Goal: Transaction & Acquisition: Purchase product/service

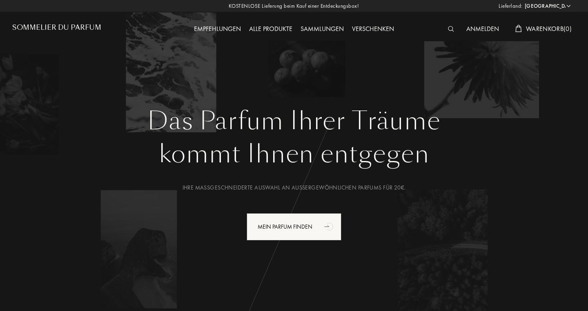
select select "DE"
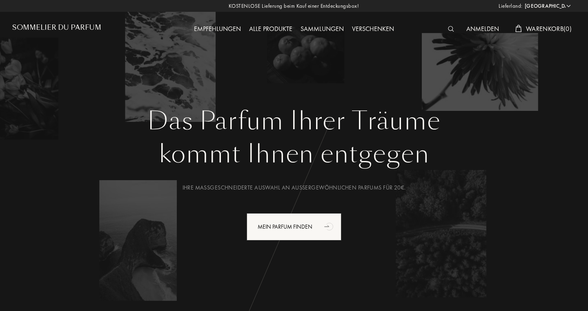
click at [273, 32] on div "Alle Produkte" at bounding box center [270, 29] width 51 height 11
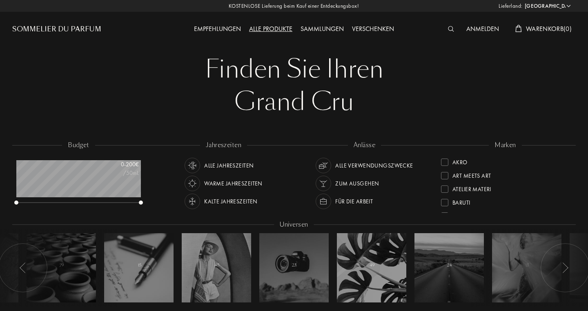
select select "DE"
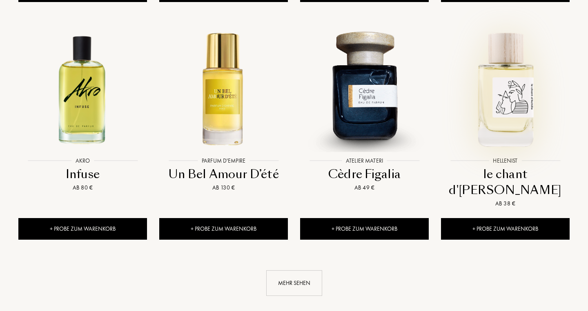
scroll to position [820, 0]
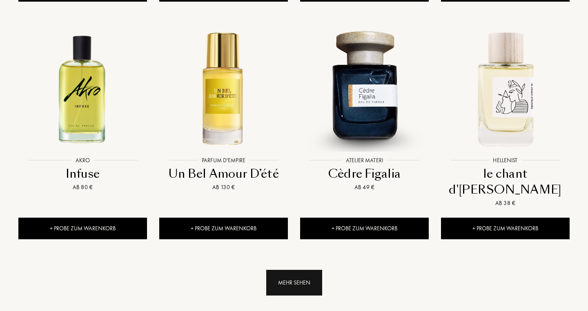
click at [300, 270] on div "Mehr sehen" at bounding box center [294, 283] width 56 height 26
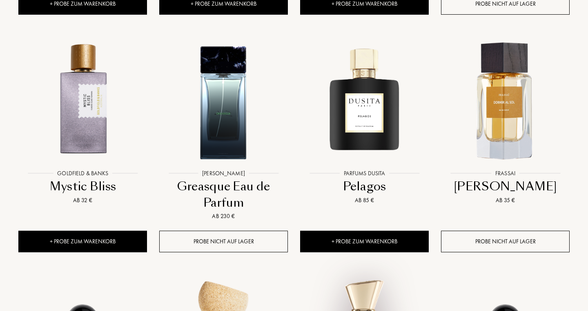
scroll to position [1268, 0]
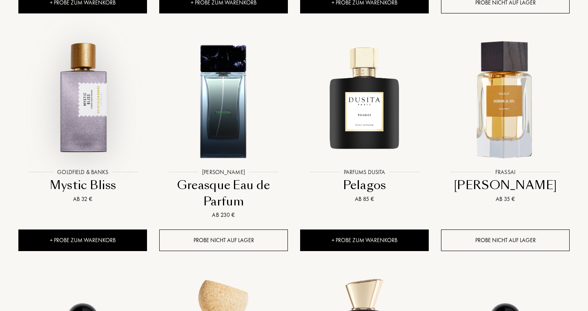
click at [82, 124] on div at bounding box center [82, 107] width 141 height 159
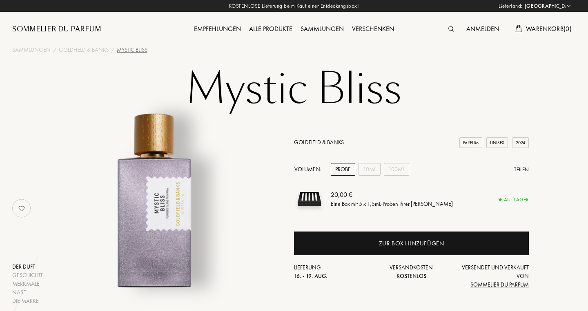
select select "DE"
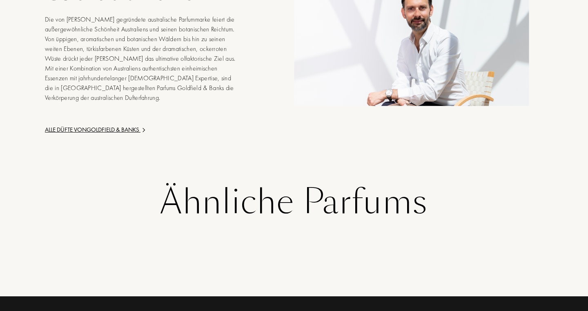
scroll to position [1315, 0]
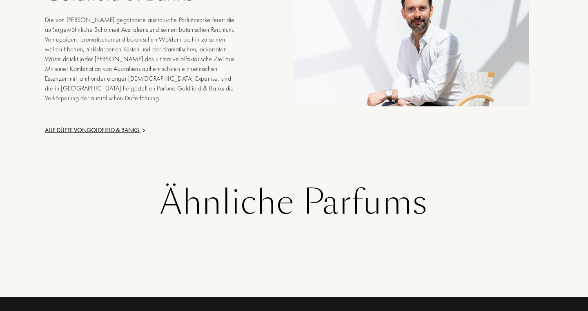
click at [129, 126] on div "Alle Düfte von Goldfield & Banks" at bounding box center [143, 130] width 196 height 9
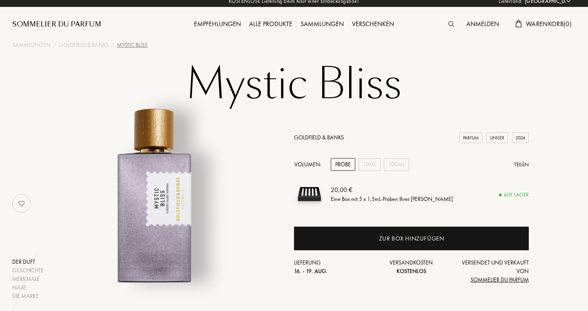
scroll to position [0, 0]
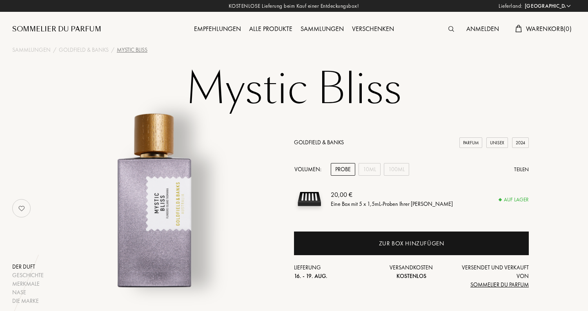
click at [266, 30] on div "Alle Produkte" at bounding box center [270, 29] width 51 height 11
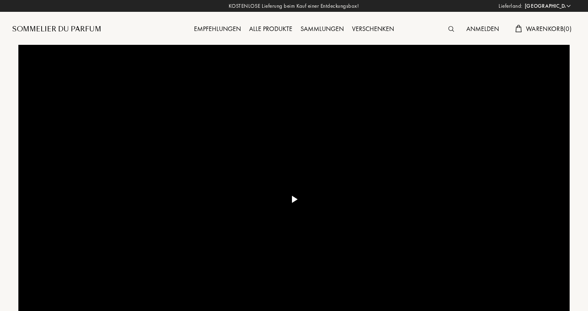
select select "DE"
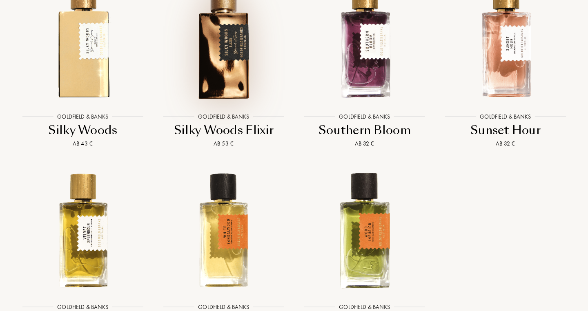
scroll to position [1225, 0]
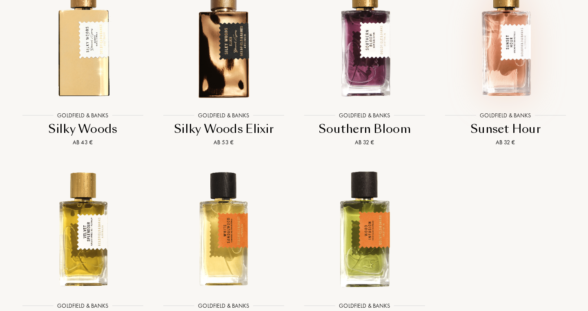
click at [497, 87] on img at bounding box center [505, 39] width 127 height 127
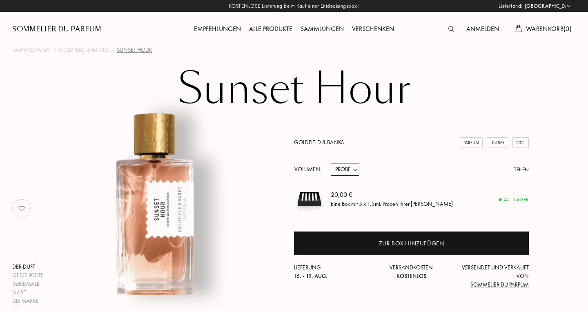
select select "DE"
click at [357, 169] on select "Probe 10mL 50mL 100mL" at bounding box center [345, 169] width 29 height 13
select select "2"
click option "50mL" at bounding box center [0, 0] width 0 height 0
select select "2"
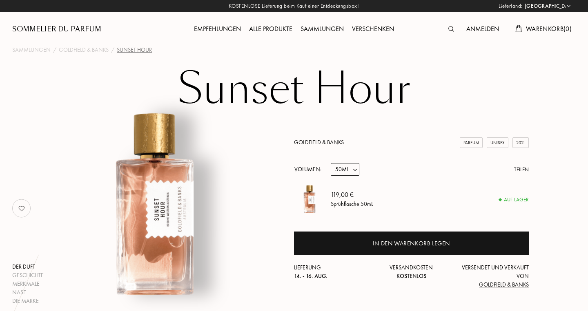
click option "50mL" at bounding box center [0, 0] width 0 height 0
select select "3"
click option "100mL" at bounding box center [0, 0] width 0 height 0
select select "3"
click at [382, 187] on div "167,00 € Sprühflasche 100mL" at bounding box center [430, 199] width 198 height 31
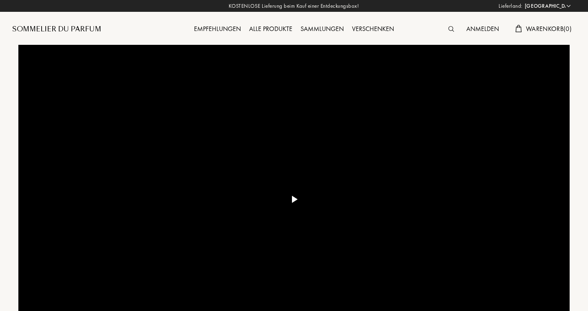
select select "DE"
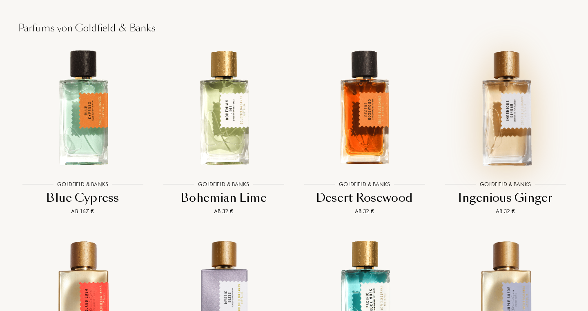
scroll to position [781, 0]
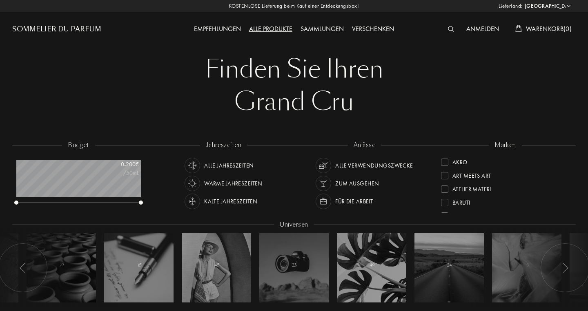
select select "DE"
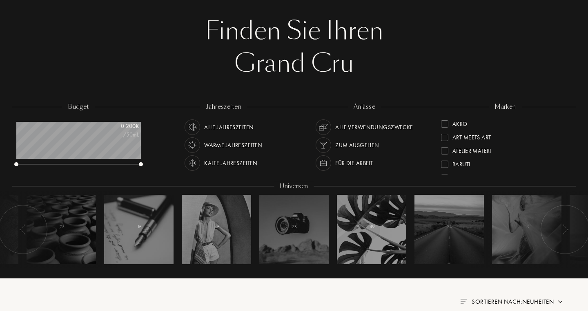
scroll to position [39, 0]
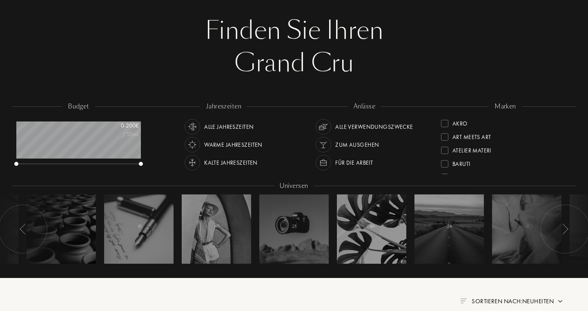
click at [515, 140] on div "Art Meets Art" at bounding box center [505, 134] width 129 height 13
click at [507, 108] on div "marken" at bounding box center [505, 106] width 33 height 9
click at [501, 136] on div "Essential Parfums" at bounding box center [478, 135] width 52 height 11
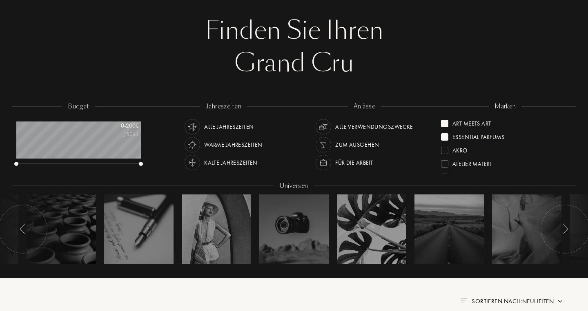
click at [484, 119] on div "Art Meets Art" at bounding box center [471, 122] width 38 height 11
click at [475, 138] on div "Atelier Materi" at bounding box center [471, 136] width 39 height 11
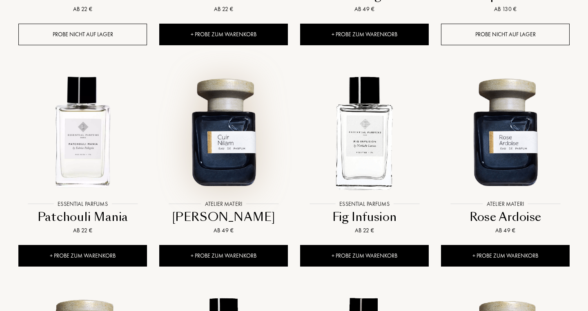
scroll to position [525, 0]
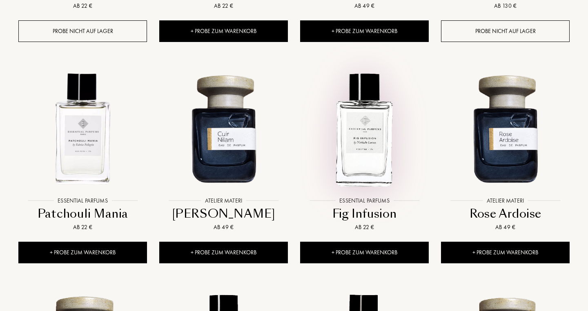
click at [356, 119] on img at bounding box center [364, 128] width 127 height 127
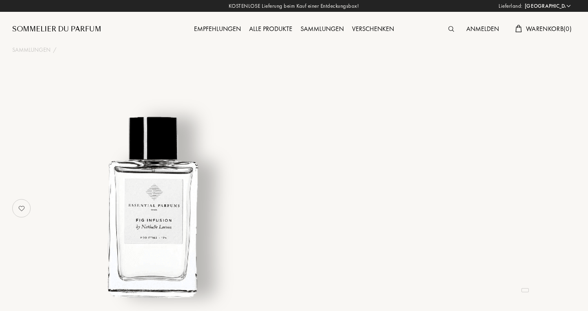
select select "DE"
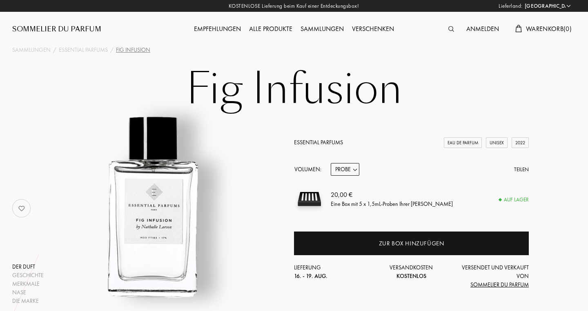
select select "2"
click option "100mL" at bounding box center [0, 0] width 0 height 0
select select "2"
select select "1"
click option "10mL" at bounding box center [0, 0] width 0 height 0
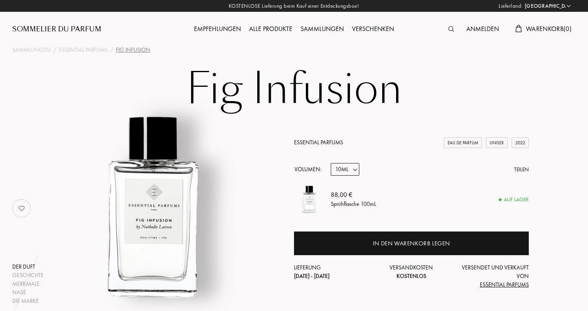
select select "1"
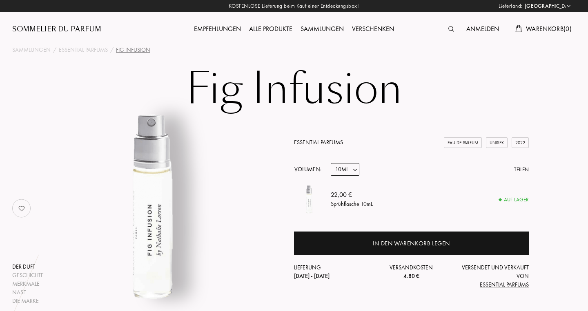
select select "0"
click option "Probe" at bounding box center [0, 0] width 0 height 0
select select "0"
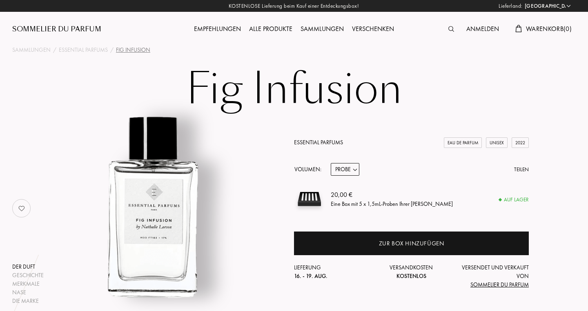
select select "2"
click option "100mL" at bounding box center [0, 0] width 0 height 0
select select "2"
click at [478, 27] on div "Anmelden" at bounding box center [482, 29] width 41 height 11
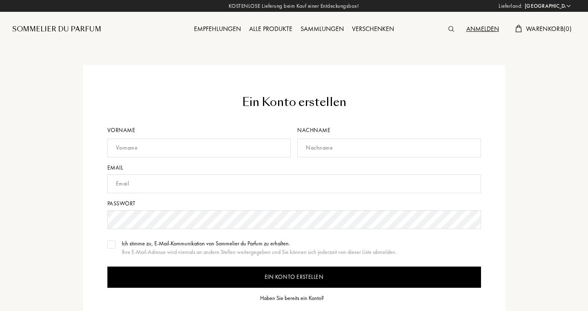
select select "DE"
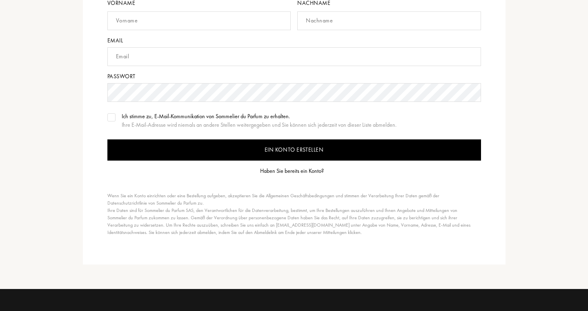
scroll to position [130, 0]
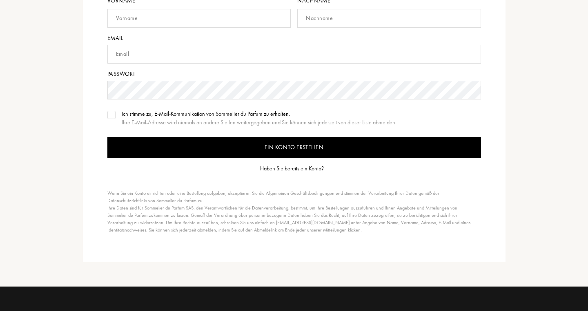
click at [281, 168] on div "Haben Sie bereits ein Konto?" at bounding box center [292, 168] width 64 height 9
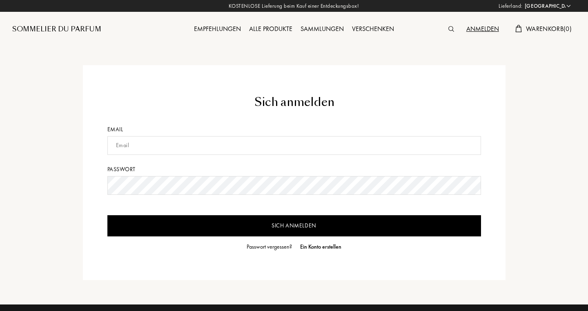
select select "DE"
click at [269, 138] on input "text" at bounding box center [293, 145] width 373 height 19
click at [225, 29] on div "Empfehlungen" at bounding box center [217, 29] width 55 height 11
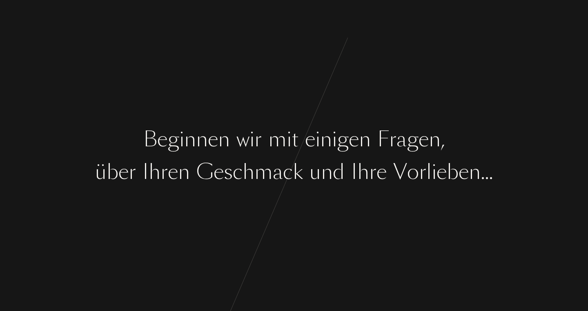
click at [303, 121] on div "B e g i n n e n w i r m i t e i n i g e n F [PERSON_NAME] , ü b e r I [PERSON_N…" at bounding box center [294, 155] width 588 height 311
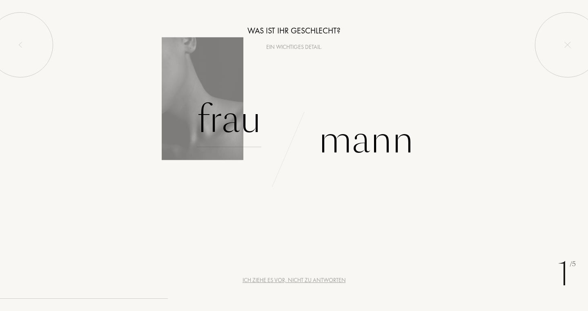
click at [249, 137] on div "Frau" at bounding box center [229, 119] width 64 height 55
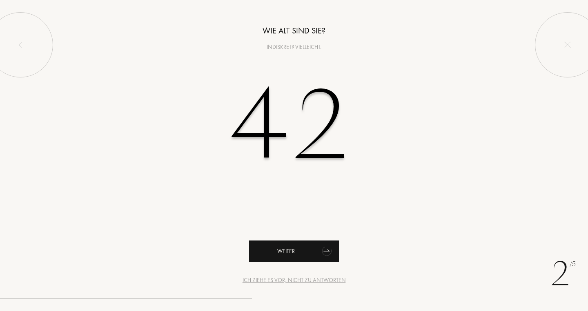
type input "42"
click at [282, 251] on div "Weiter" at bounding box center [294, 252] width 90 height 22
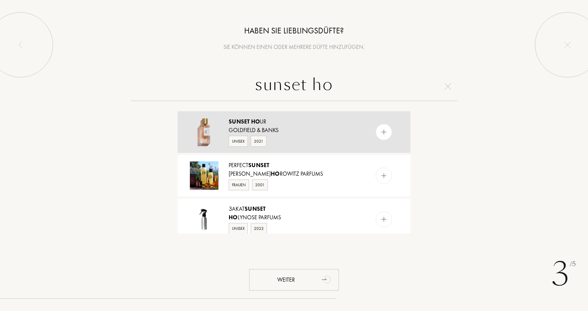
type input "sunset ho"
click at [384, 132] on img at bounding box center [384, 133] width 8 height 8
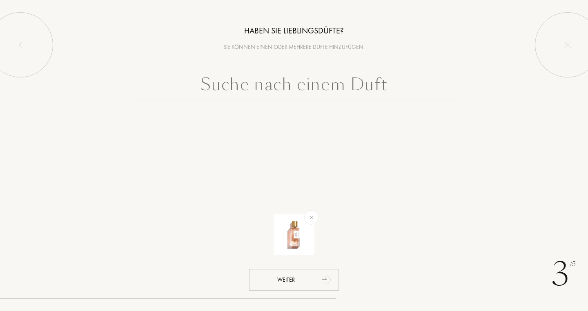
click at [356, 93] on input "text" at bounding box center [294, 86] width 327 height 29
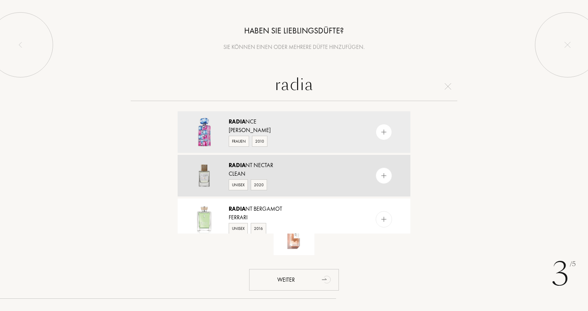
type input "radia"
click at [385, 177] on img at bounding box center [384, 176] width 8 height 8
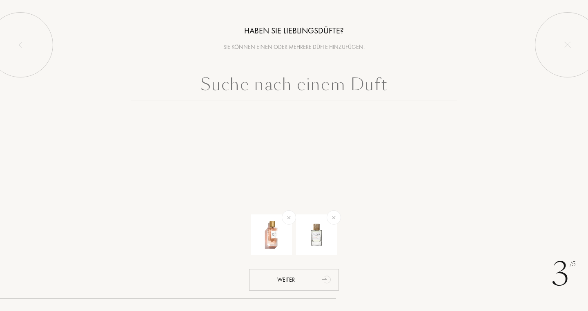
click at [345, 93] on input "text" at bounding box center [294, 86] width 327 height 29
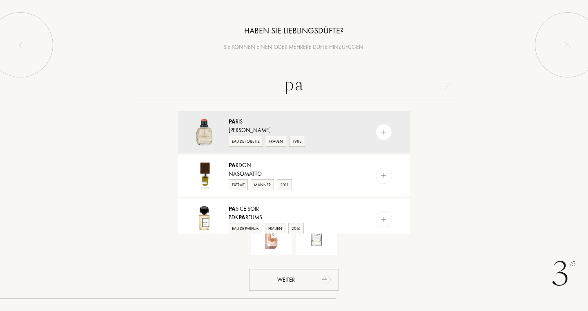
type input "p"
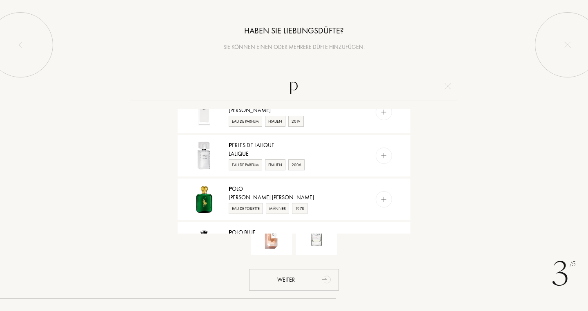
scroll to position [553, 0]
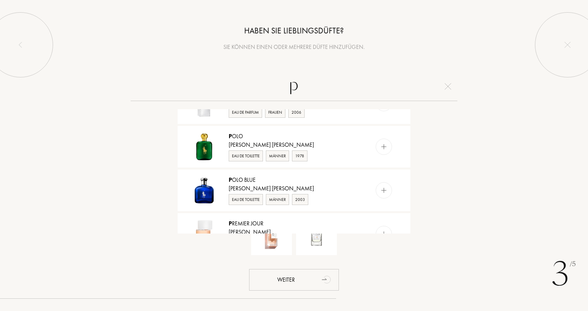
click at [304, 84] on input "p" at bounding box center [294, 86] width 327 height 29
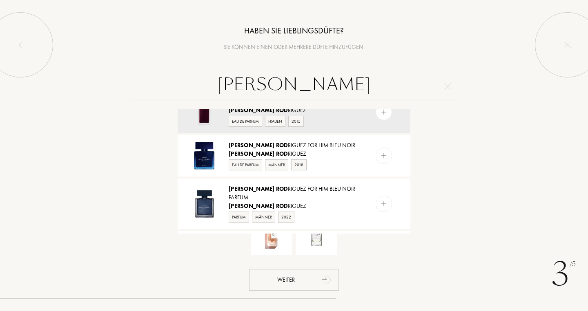
scroll to position [0, 0]
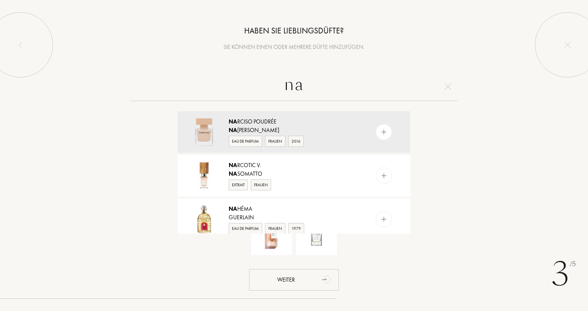
type input "n"
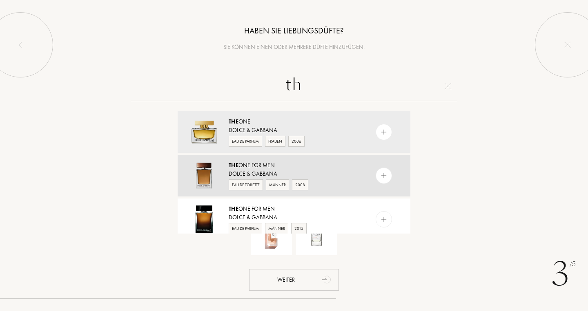
type input "t"
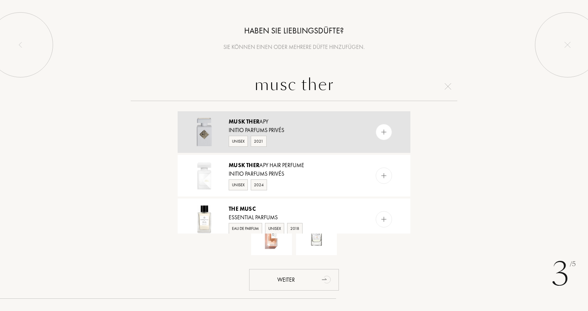
type input "musc ther"
click at [388, 138] on div at bounding box center [384, 132] width 16 height 16
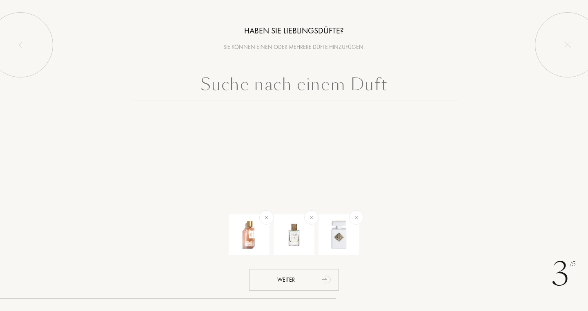
click at [364, 86] on input "text" at bounding box center [294, 86] width 327 height 29
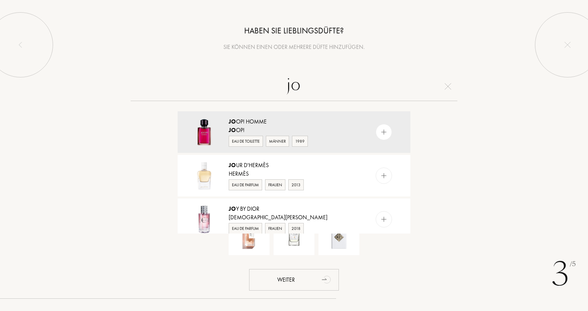
type input "j"
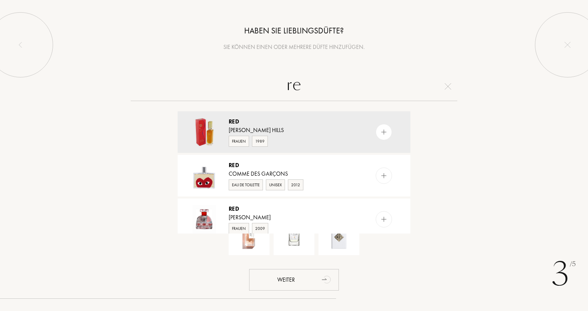
type input "r"
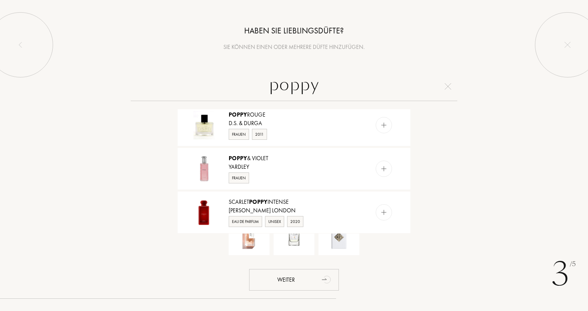
scroll to position [525, 0]
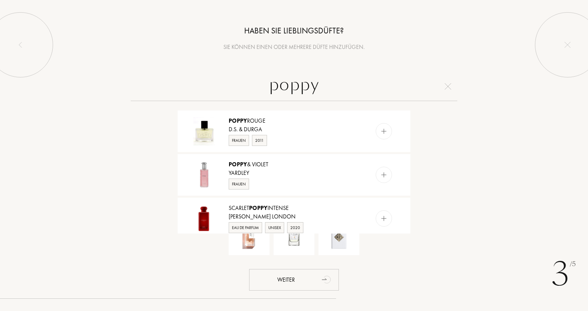
click at [268, 86] on input "poppy" at bounding box center [294, 86] width 327 height 29
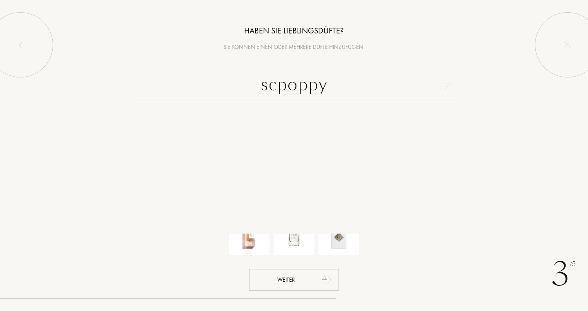
scroll to position [0, 0]
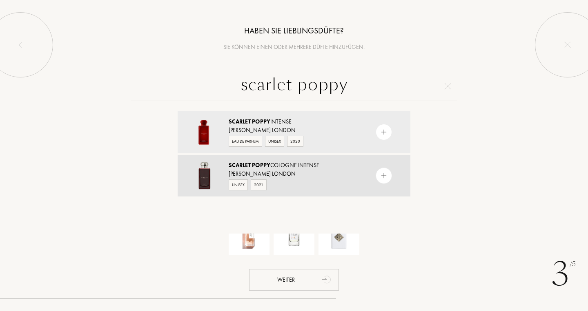
type input "scarlet poppy"
click at [380, 178] on img at bounding box center [384, 176] width 8 height 8
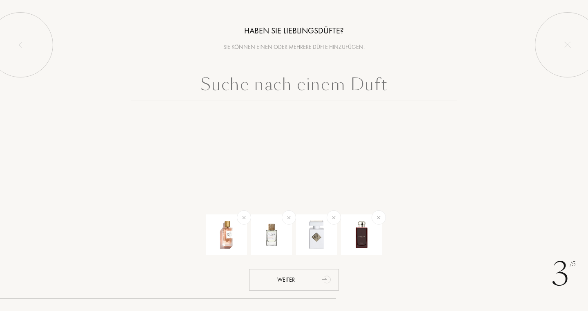
click at [347, 76] on input "text" at bounding box center [294, 86] width 327 height 29
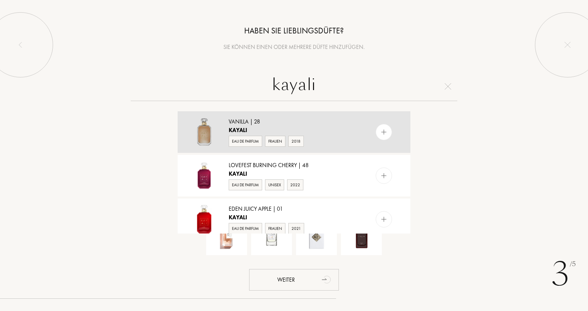
type input "kayali"
click at [385, 131] on img at bounding box center [384, 133] width 8 height 8
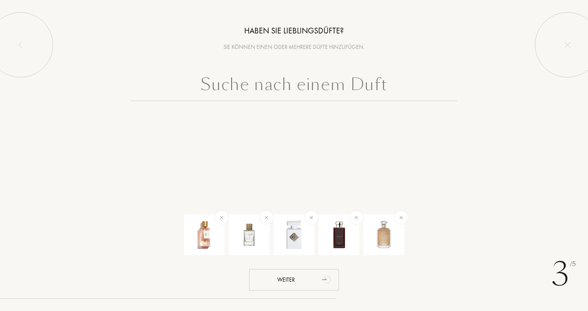
click at [369, 93] on input "text" at bounding box center [294, 86] width 327 height 29
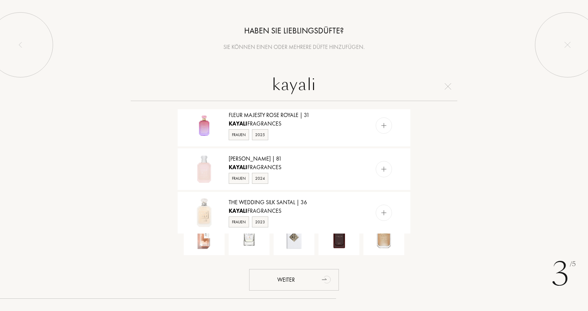
scroll to position [623, 0]
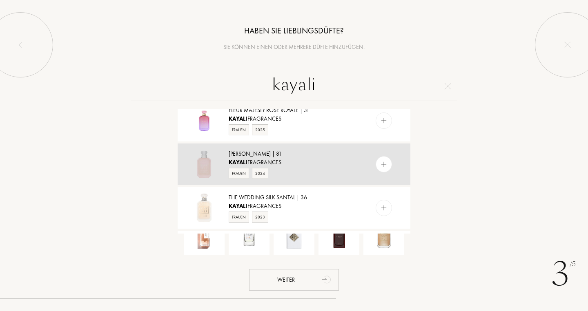
type input "kayali"
click at [385, 167] on img at bounding box center [384, 165] width 8 height 8
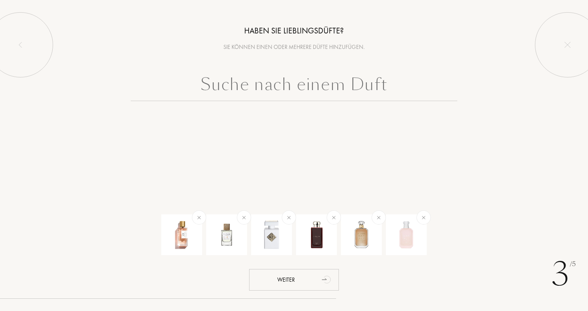
scroll to position [0, 0]
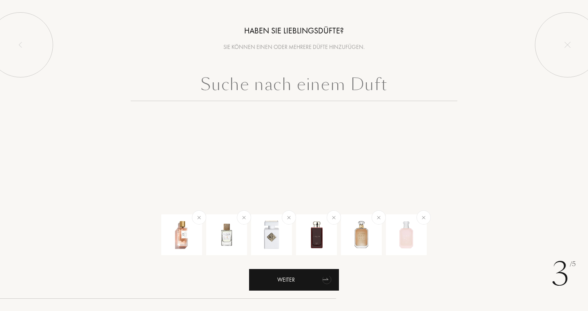
click at [300, 279] on div "Weiter" at bounding box center [294, 280] width 90 height 22
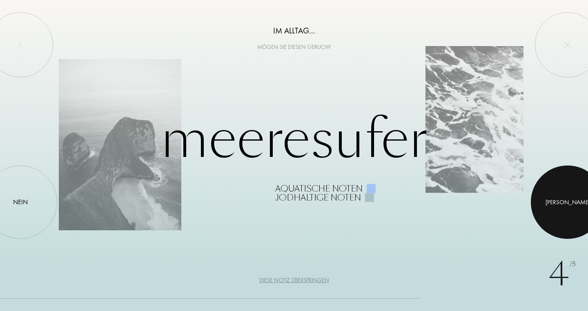
click at [549, 185] on div at bounding box center [567, 202] width 73 height 73
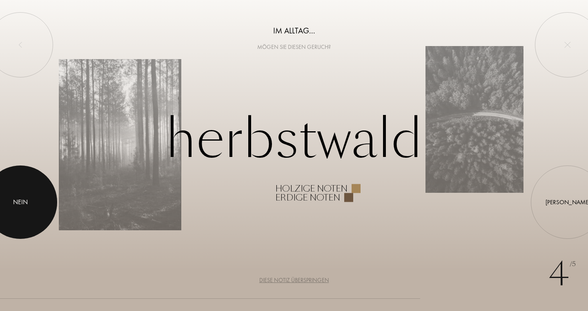
click at [42, 195] on div at bounding box center [20, 202] width 73 height 73
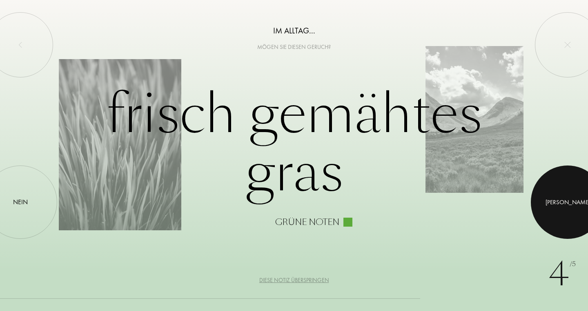
click at [549, 194] on div at bounding box center [567, 202] width 73 height 73
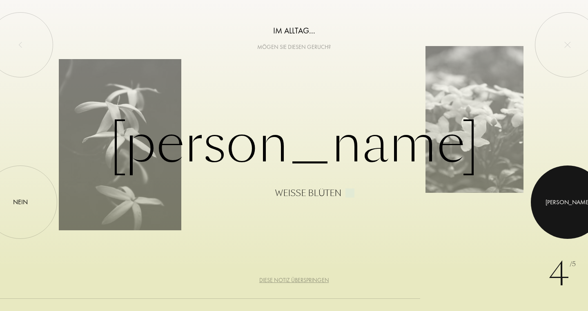
click at [549, 194] on div at bounding box center [567, 202] width 73 height 73
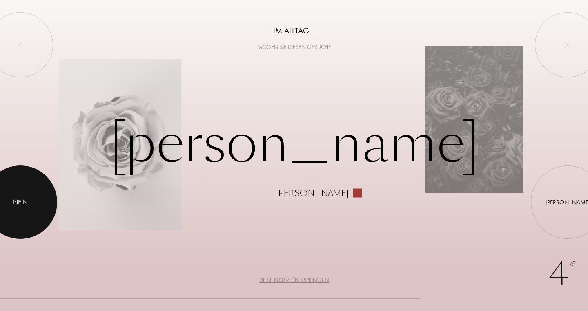
click at [33, 192] on div at bounding box center [20, 202] width 73 height 73
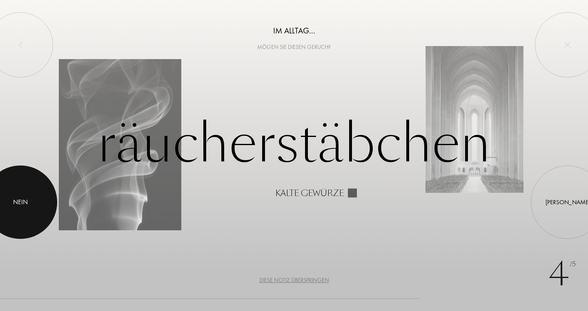
click at [24, 204] on div "Nein" at bounding box center [20, 203] width 15 height 10
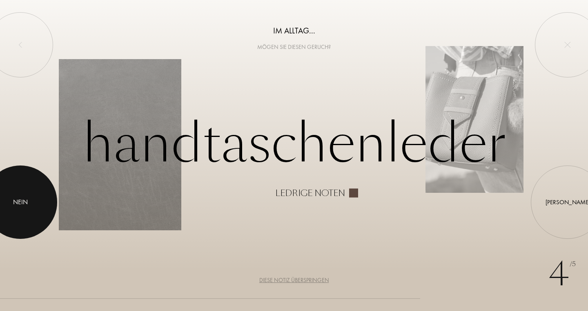
click at [24, 204] on div "Nein" at bounding box center [20, 203] width 15 height 10
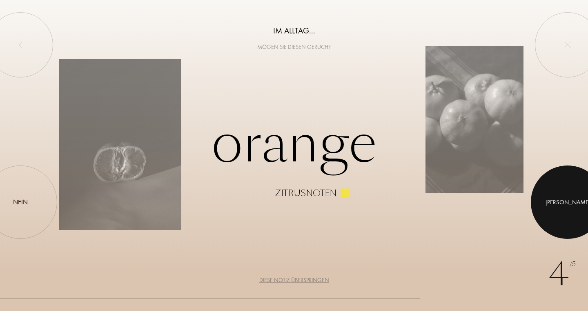
click at [561, 209] on div at bounding box center [567, 202] width 73 height 73
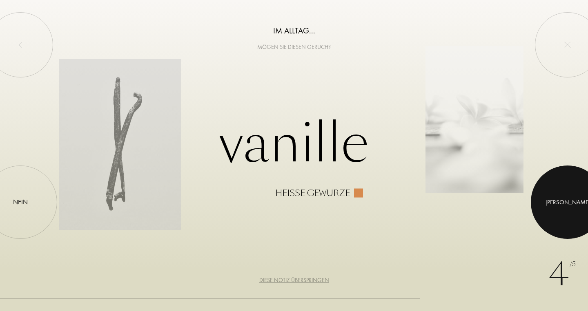
click at [561, 209] on div at bounding box center [567, 202] width 73 height 73
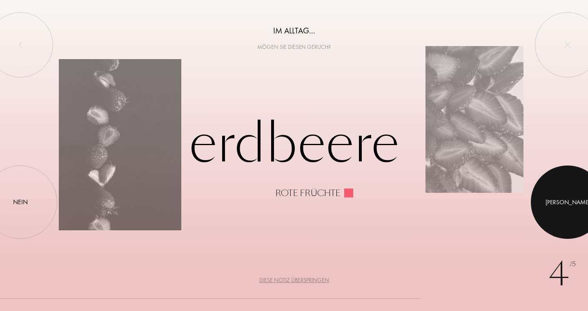
click at [561, 209] on div at bounding box center [567, 202] width 73 height 73
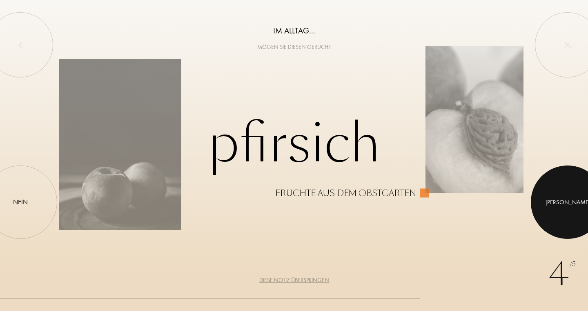
click at [561, 209] on div at bounding box center [567, 202] width 73 height 73
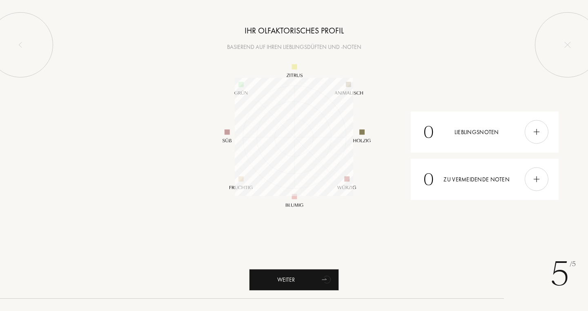
scroll to position [118, 118]
click at [524, 136] on div "0 Lieblingsnoten" at bounding box center [485, 131] width 148 height 41
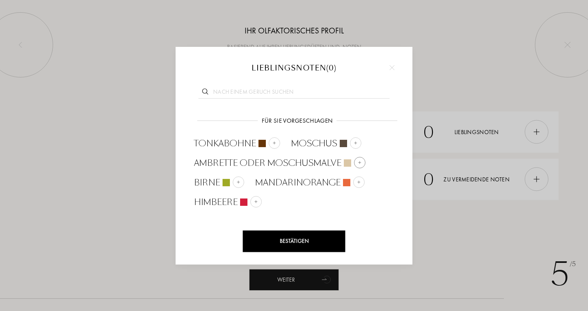
click at [356, 164] on div at bounding box center [359, 162] width 11 height 11
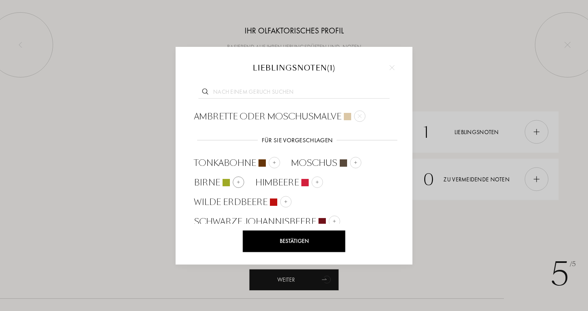
click at [234, 180] on div at bounding box center [238, 181] width 11 height 11
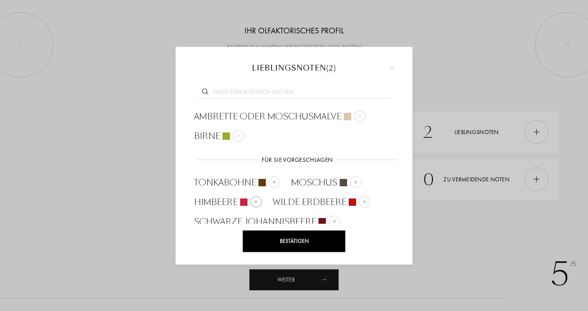
scroll to position [24, 0]
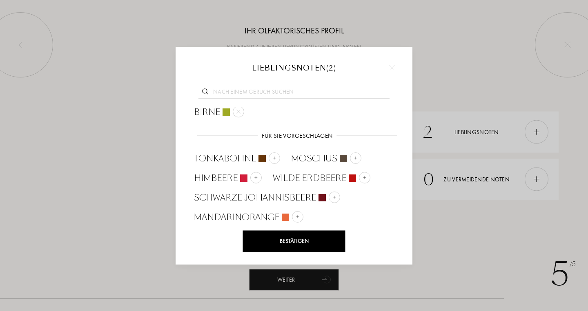
click at [304, 241] on div "Bestätigen" at bounding box center [294, 242] width 102 height 22
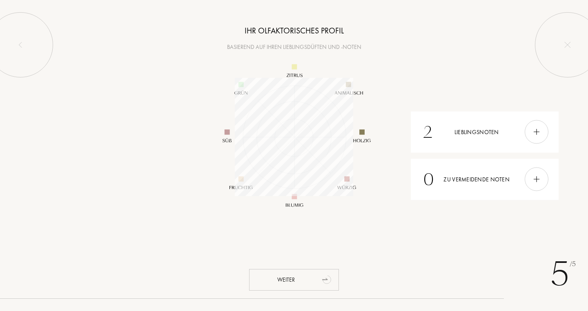
click at [309, 274] on div "Weiter" at bounding box center [294, 280] width 90 height 22
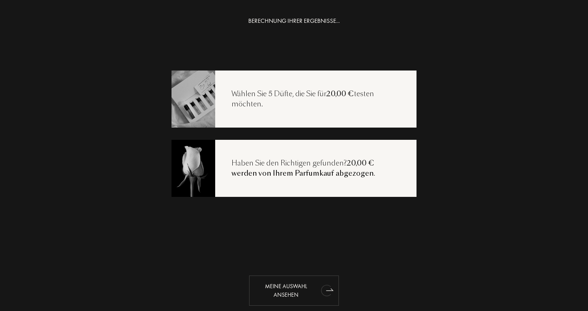
click at [292, 293] on div "Meine Auswahl ansehen" at bounding box center [294, 291] width 90 height 30
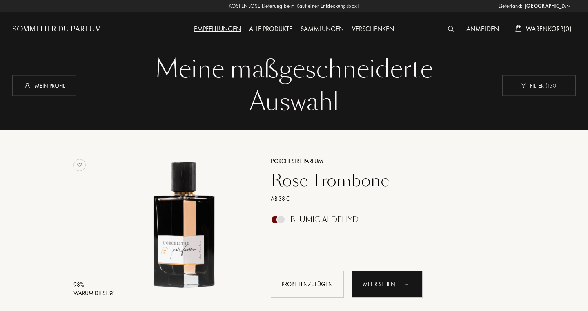
select select "DE"
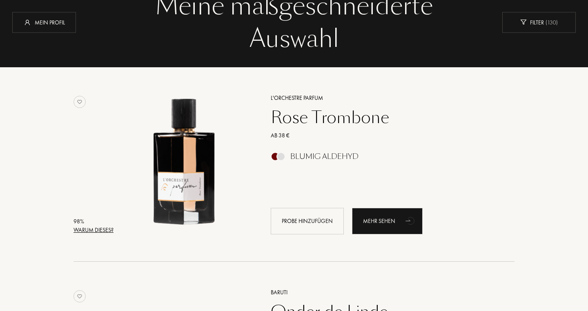
scroll to position [75, 0]
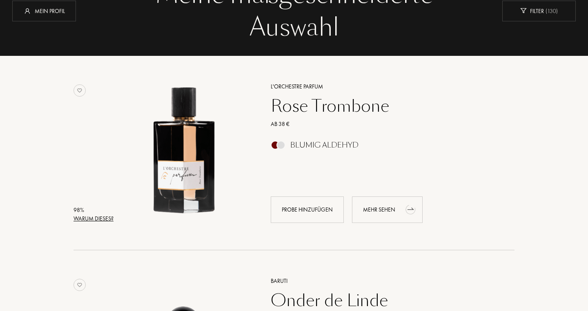
click at [378, 206] on div "Mehr sehen" at bounding box center [387, 210] width 71 height 27
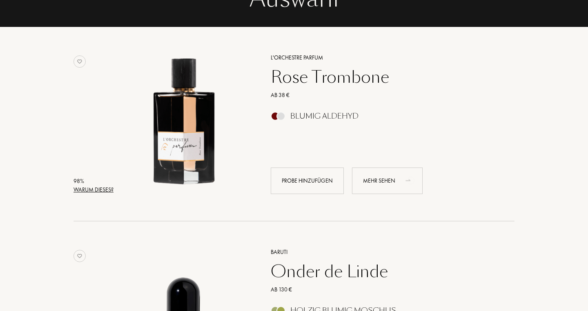
scroll to position [113, 0]
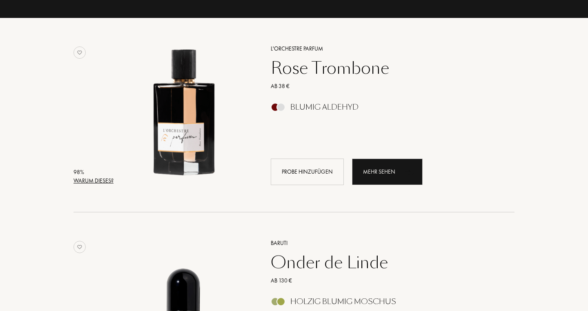
click at [107, 185] on div "Warum dieses?" at bounding box center [93, 181] width 40 height 9
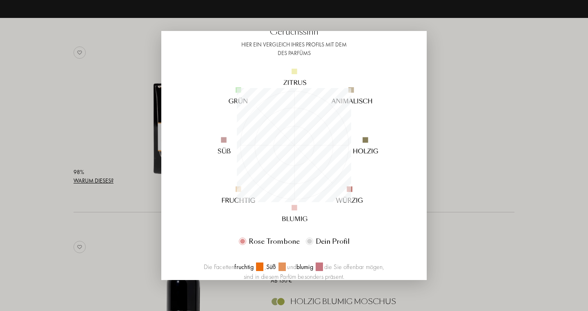
scroll to position [0, 0]
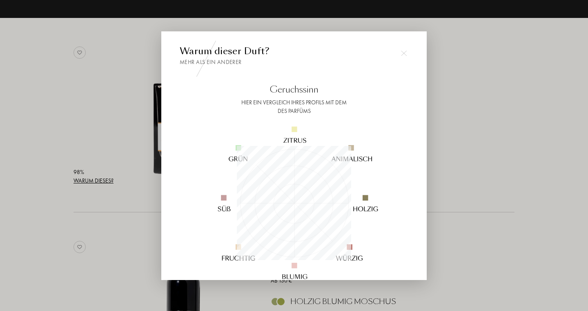
click at [461, 96] on div at bounding box center [294, 155] width 588 height 311
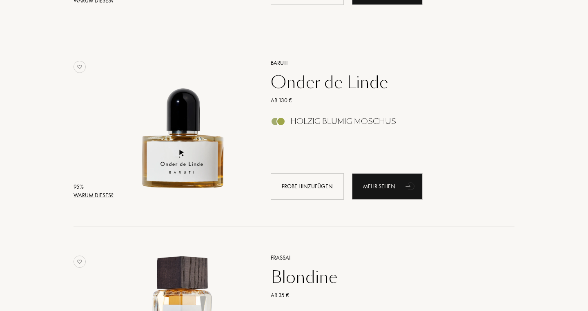
scroll to position [297, 0]
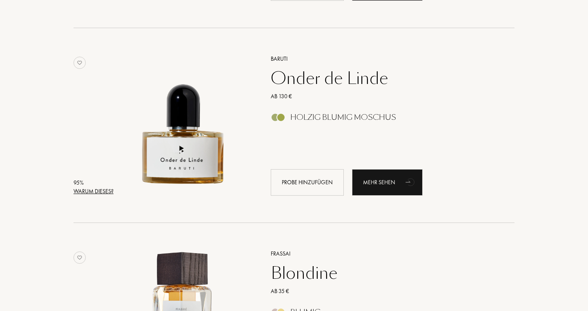
click at [104, 190] on div "Warum dieses?" at bounding box center [93, 191] width 40 height 9
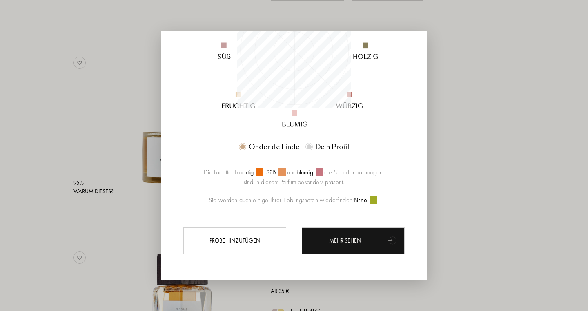
scroll to position [150, 0]
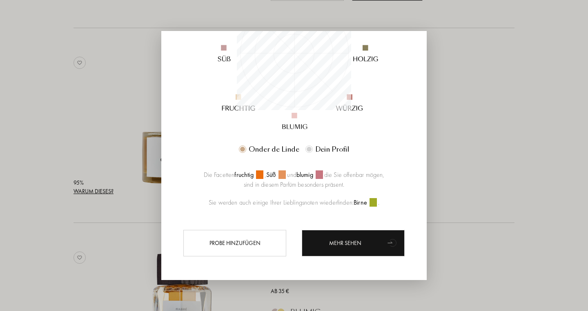
click at [444, 72] on div at bounding box center [294, 155] width 588 height 311
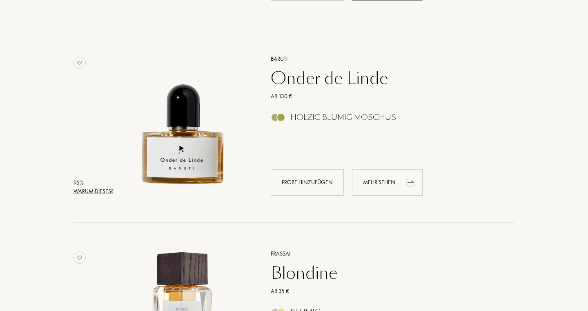
click at [375, 175] on div "Mehr sehen" at bounding box center [387, 182] width 71 height 27
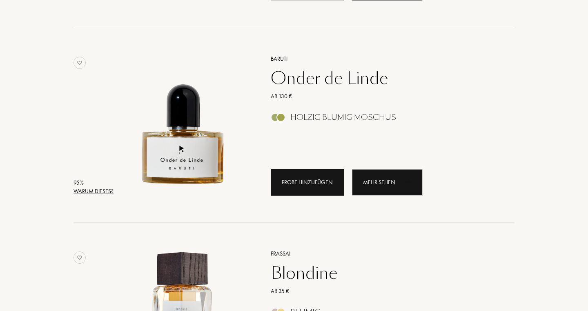
click at [317, 181] on div "Probe hinzufügen" at bounding box center [307, 182] width 73 height 27
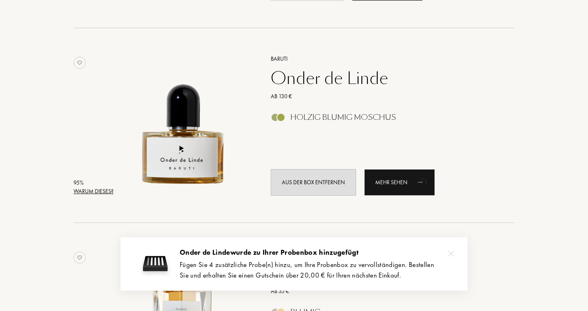
click at [449, 254] on img at bounding box center [451, 254] width 6 height 6
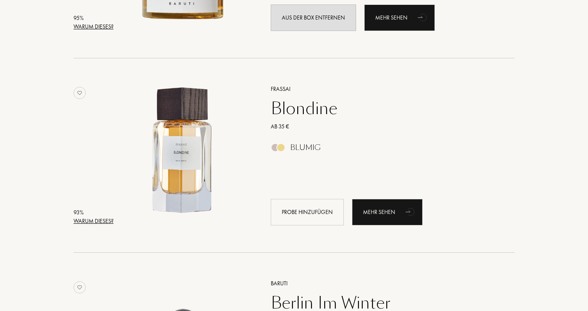
scroll to position [490, 0]
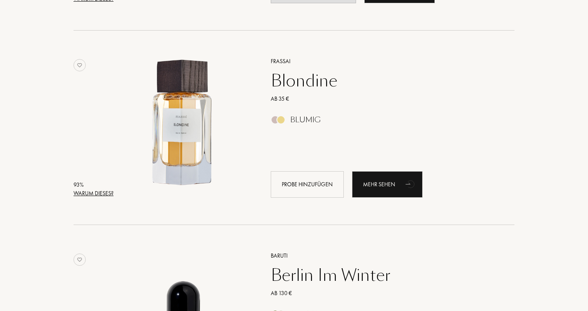
click at [102, 194] on div "Warum dieses?" at bounding box center [93, 193] width 40 height 9
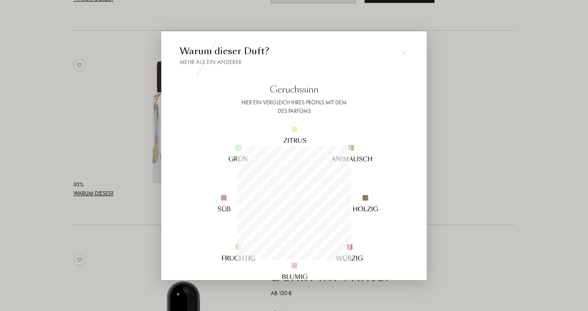
scroll to position [114, 114]
click at [119, 157] on div at bounding box center [294, 155] width 588 height 311
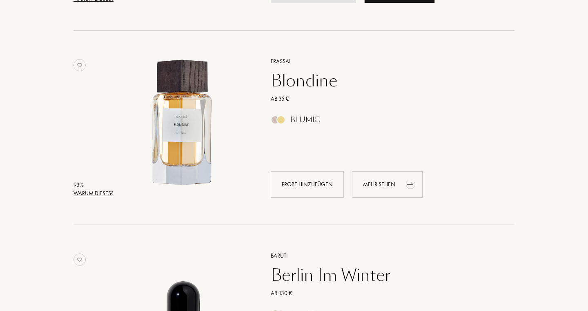
click at [387, 180] on div "Mehr sehen" at bounding box center [387, 184] width 71 height 27
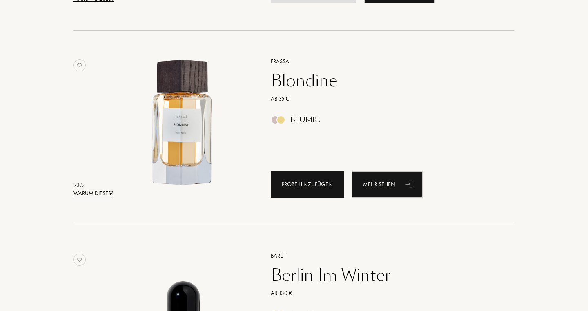
click at [315, 178] on div "Probe hinzufügen" at bounding box center [307, 184] width 73 height 27
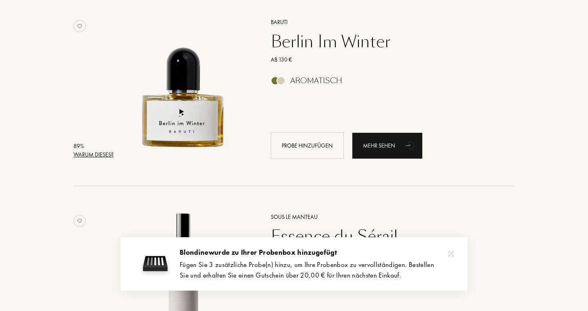
scroll to position [730, 0]
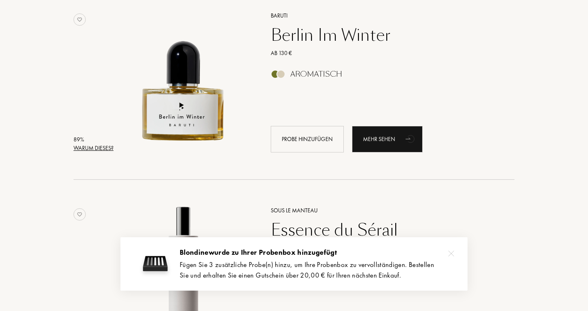
click at [100, 149] on div "Warum dieses?" at bounding box center [93, 148] width 40 height 9
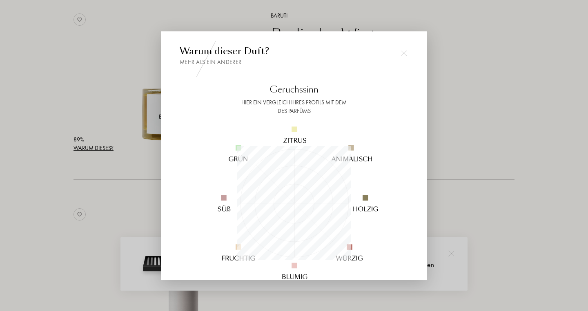
scroll to position [114, 114]
click at [115, 157] on div at bounding box center [294, 155] width 588 height 311
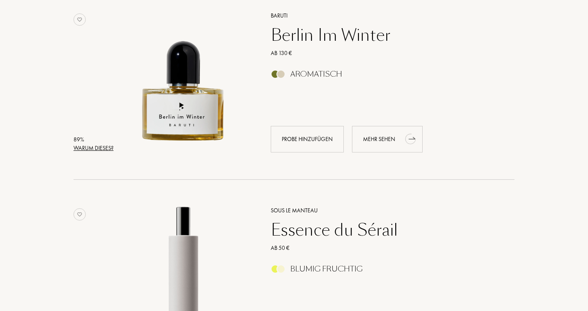
click at [387, 145] on div "Mehr sehen" at bounding box center [387, 139] width 71 height 27
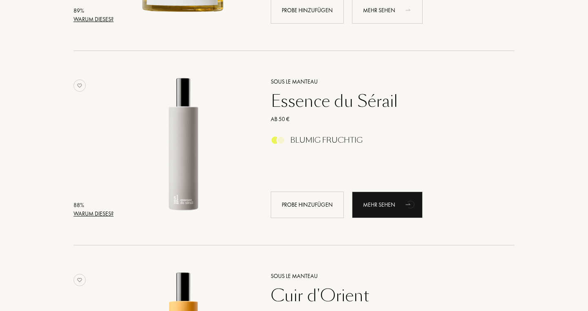
scroll to position [862, 0]
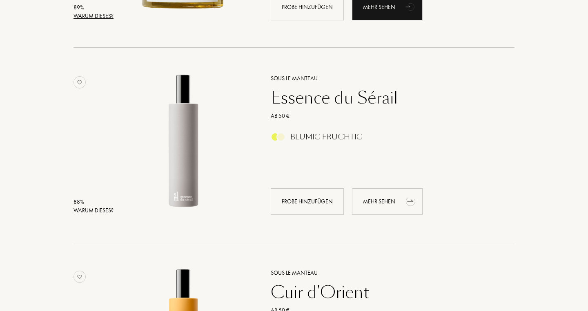
click at [376, 200] on div "Mehr sehen" at bounding box center [387, 202] width 71 height 27
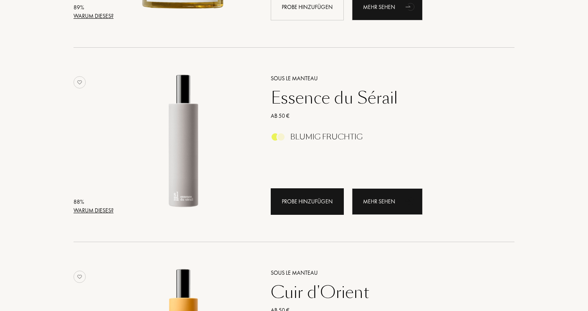
click at [327, 196] on div "Probe hinzufügen" at bounding box center [307, 202] width 73 height 27
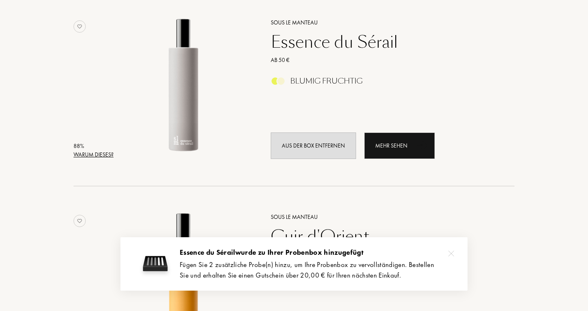
scroll to position [920, 0]
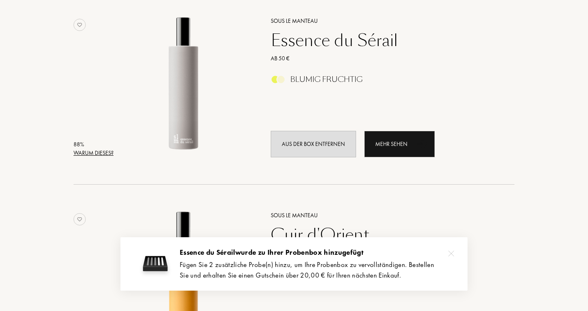
click at [458, 148] on div "Aus der Box entfernen Mehr sehen" at bounding box center [396, 144] width 250 height 27
click at [447, 249] on div at bounding box center [451, 254] width 16 height 16
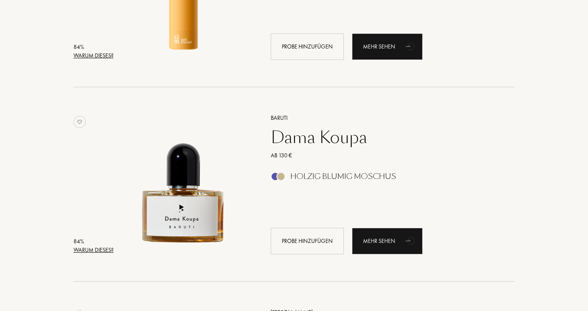
scroll to position [1218, 0]
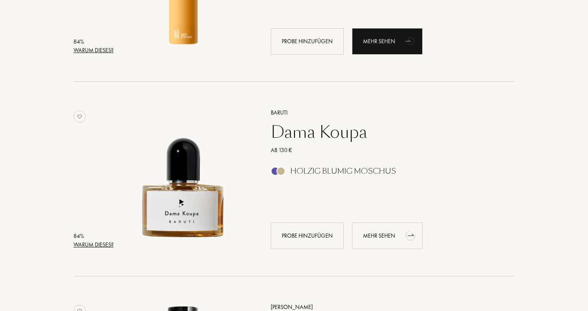
click at [377, 244] on div "Mehr sehen" at bounding box center [387, 236] width 71 height 27
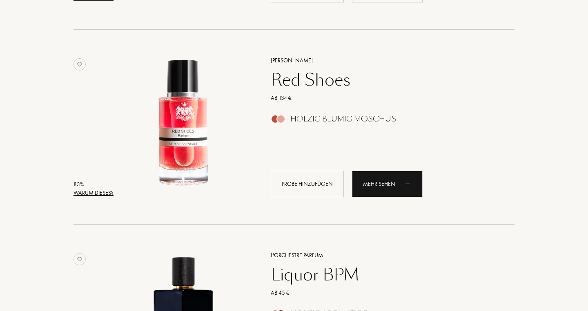
scroll to position [1466, 0]
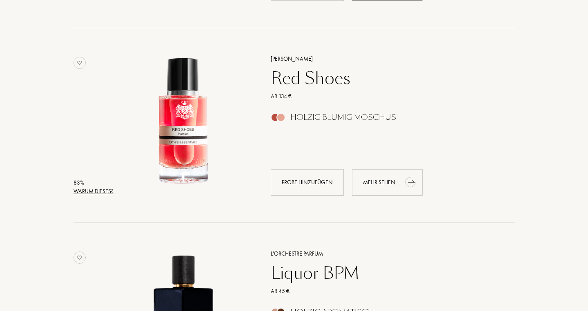
click at [388, 194] on div "Mehr sehen" at bounding box center [387, 182] width 71 height 27
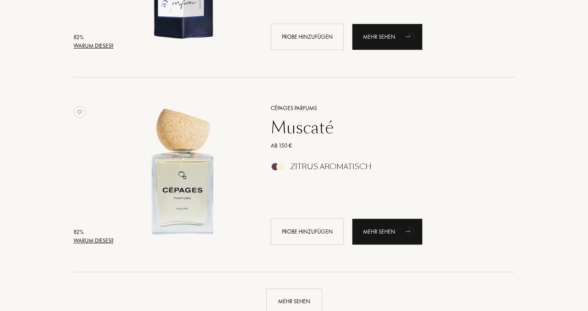
scroll to position [1806, 0]
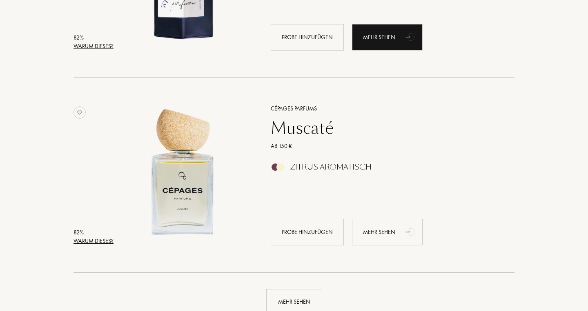
click at [392, 227] on div "Mehr sehen" at bounding box center [387, 232] width 71 height 27
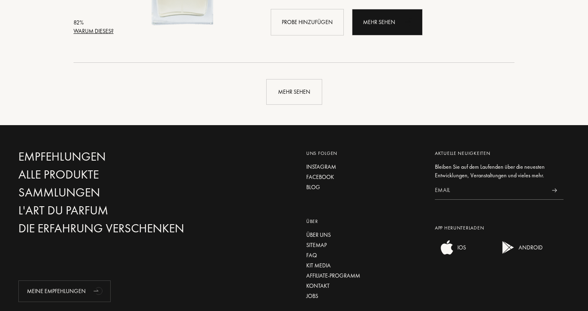
scroll to position [2018, 0]
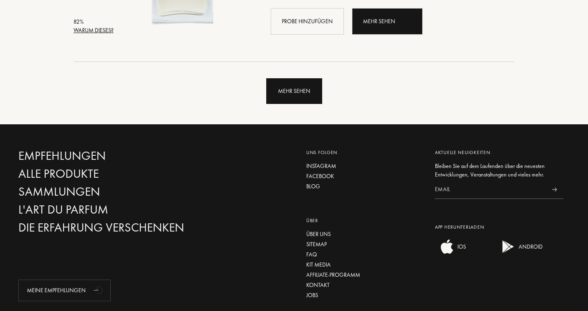
click at [289, 83] on div "Mehr sehen" at bounding box center [294, 91] width 56 height 26
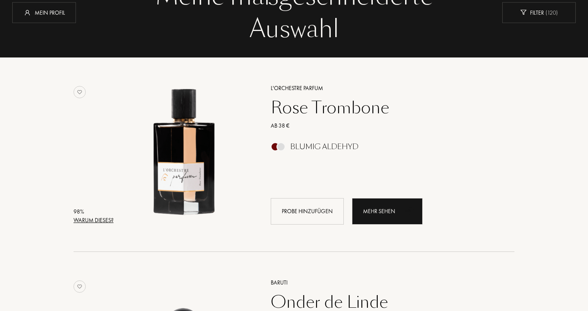
scroll to position [38, 0]
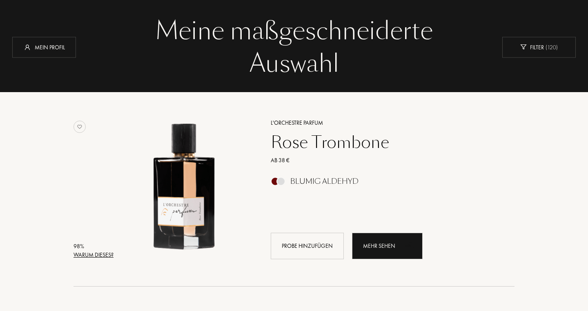
click at [362, 139] on div "Rose Trombone" at bounding box center [383, 143] width 238 height 20
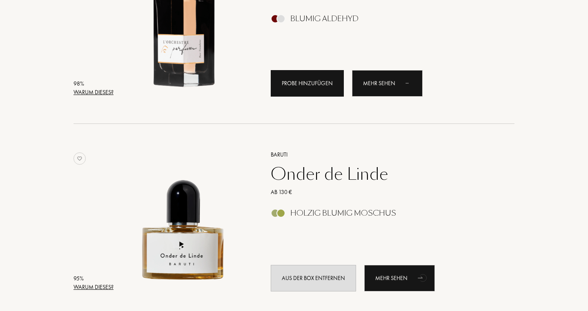
click at [318, 83] on div "Probe hinzufügen" at bounding box center [307, 83] width 73 height 27
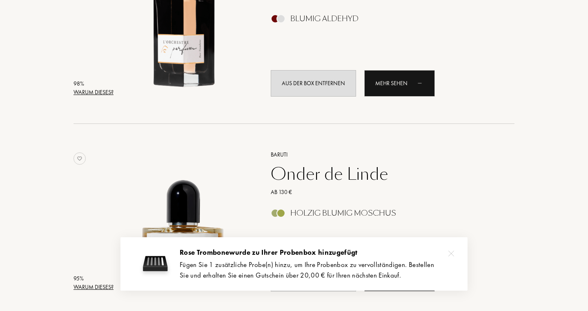
click at [561, 158] on div "95 % Warum dieses? Baruti Onder de Linde Ab 130 € Holzig Blumig Moschus Aus der…" at bounding box center [293, 221] width 563 height 195
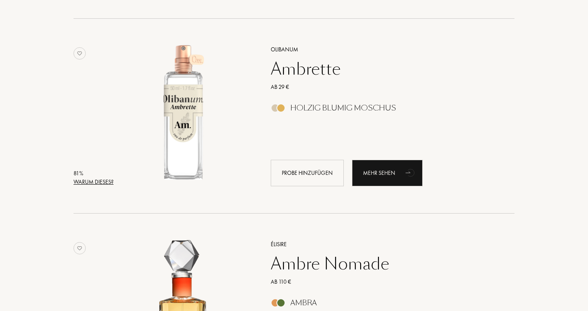
scroll to position [2256, 0]
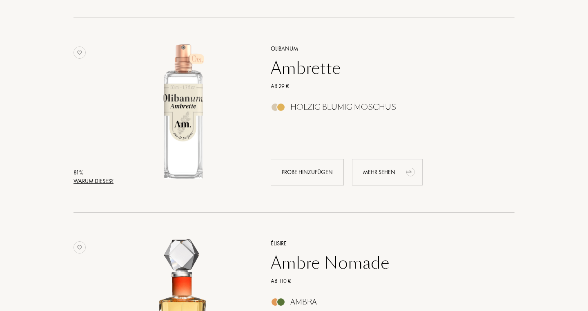
click at [398, 173] on div "Mehr sehen" at bounding box center [387, 172] width 71 height 27
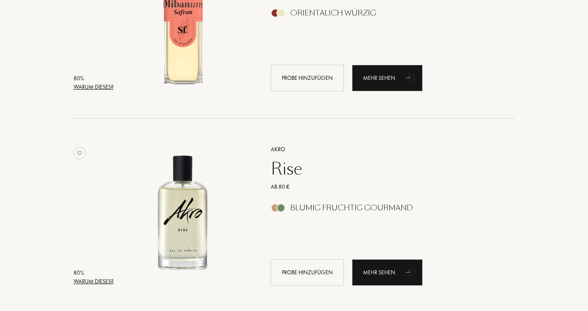
scroll to position [2769, 0]
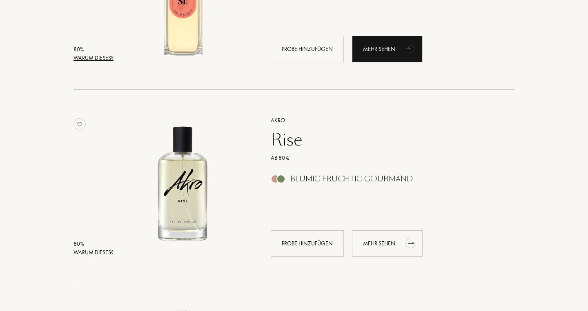
click at [386, 239] on div "Mehr sehen" at bounding box center [387, 244] width 71 height 27
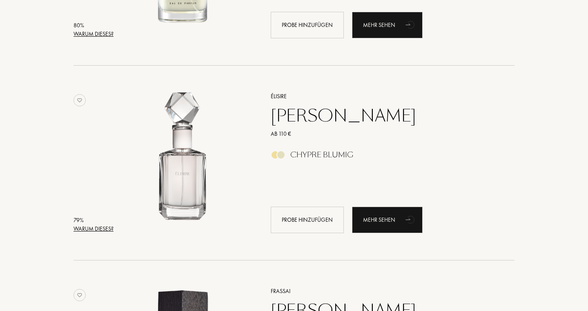
scroll to position [3005, 0]
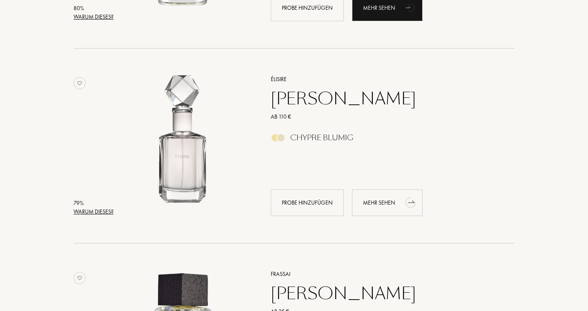
click at [402, 202] on icon "animation" at bounding box center [410, 202] width 16 height 16
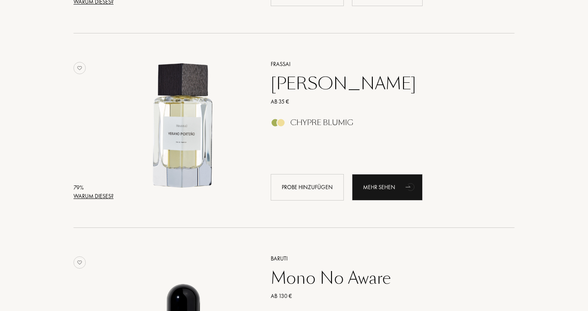
scroll to position [3217, 0]
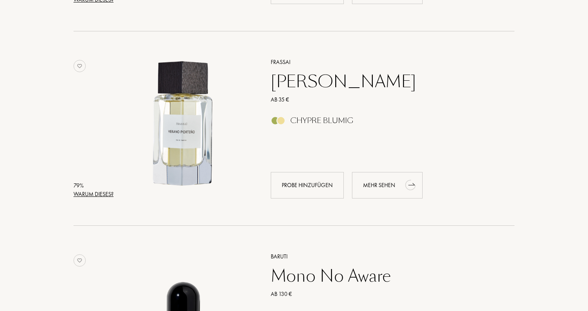
click at [393, 179] on div "Mehr sehen" at bounding box center [387, 185] width 71 height 27
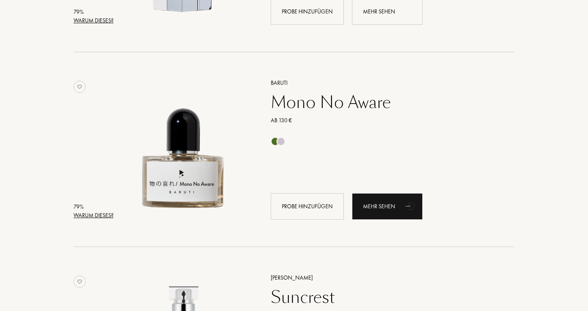
scroll to position [3399, 0]
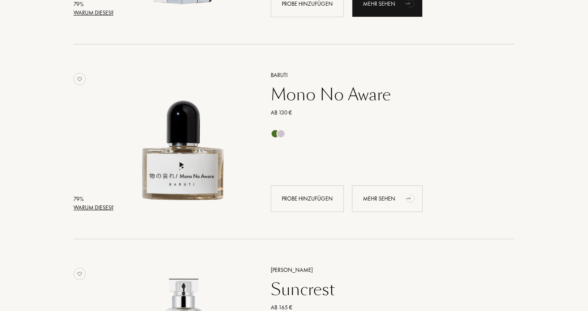
click at [395, 194] on div "Mehr sehen" at bounding box center [387, 199] width 71 height 27
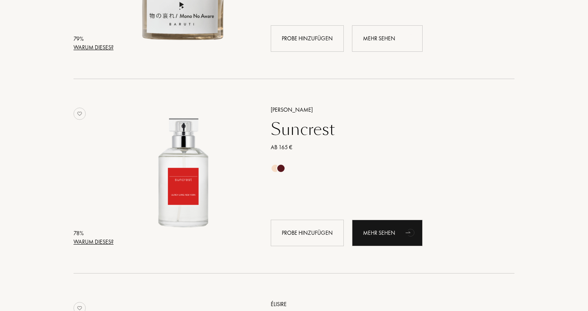
scroll to position [3620, 0]
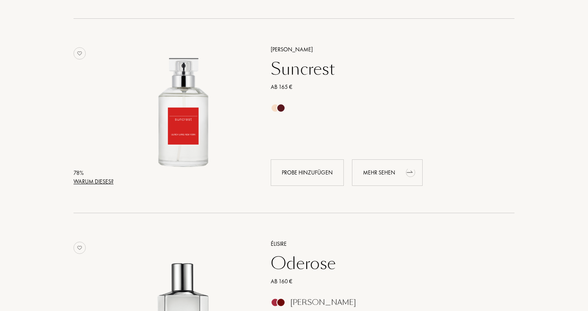
click at [389, 178] on div "Mehr sehen" at bounding box center [387, 173] width 71 height 27
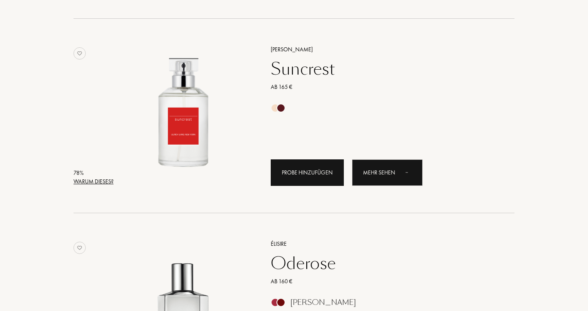
click at [331, 177] on div "Probe hinzufügen" at bounding box center [307, 173] width 73 height 27
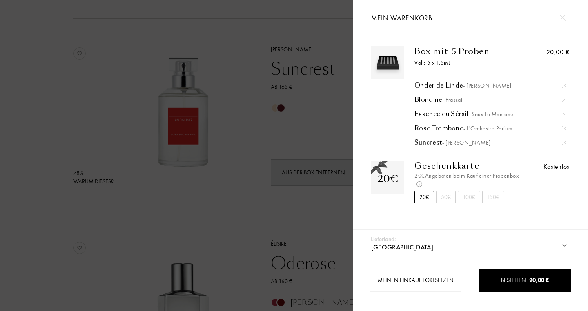
click at [317, 138] on div at bounding box center [176, 155] width 353 height 311
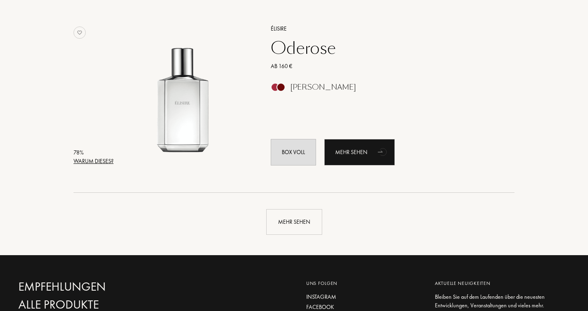
scroll to position [3841, 0]
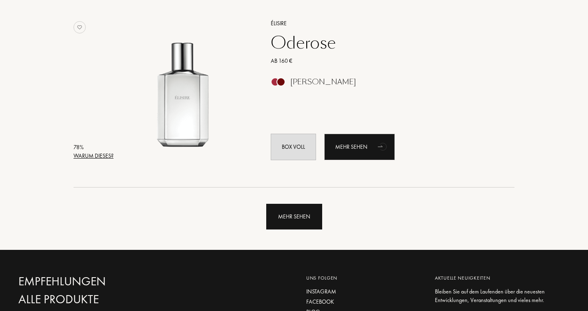
click at [295, 209] on div "Mehr sehen" at bounding box center [294, 217] width 56 height 26
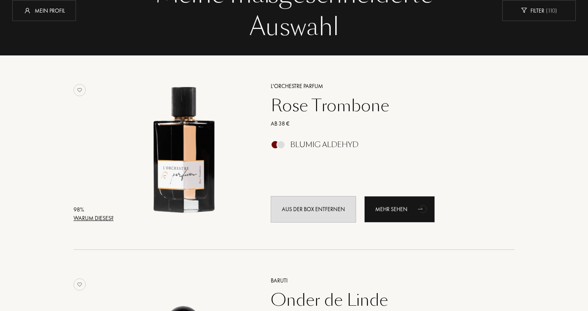
scroll to position [0, 0]
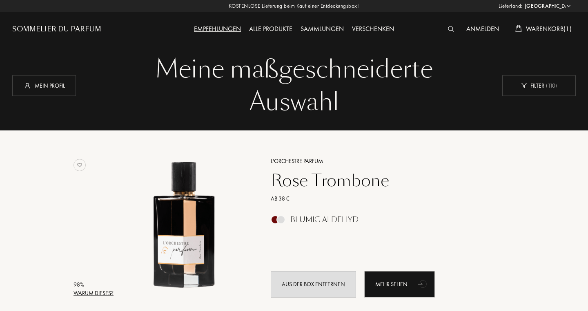
click at [544, 29] on span "Warenkorb ( 1 )" at bounding box center [549, 28] width 46 height 9
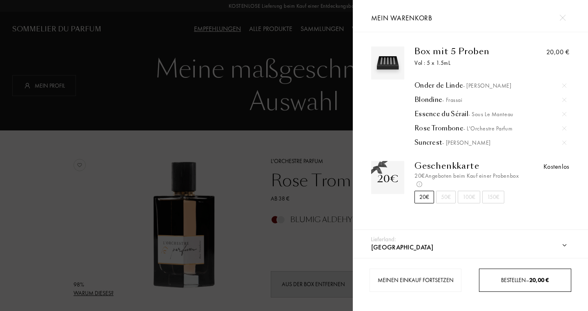
click at [527, 281] on span "Bestellen – 20,00 €" at bounding box center [525, 280] width 48 height 7
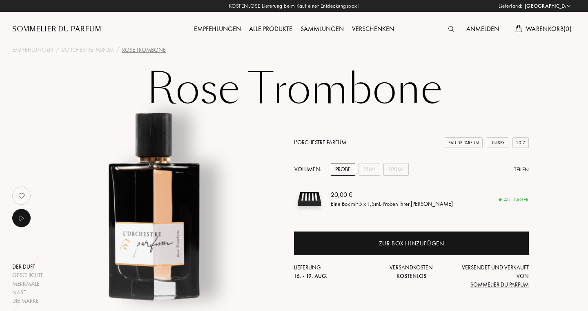
select select "DE"
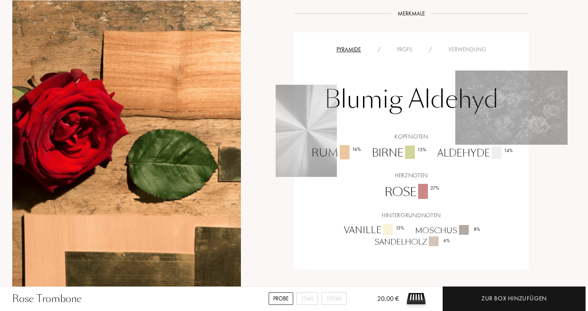
scroll to position [496, 0]
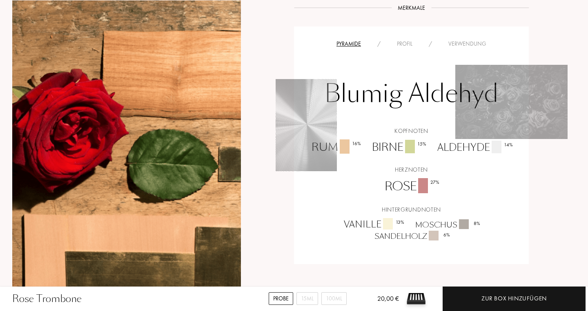
click at [405, 45] on div "Profil" at bounding box center [405, 44] width 32 height 9
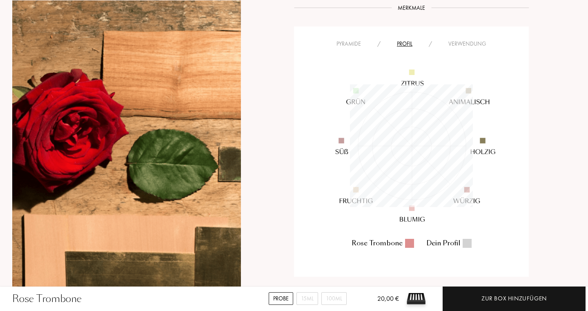
scroll to position [123, 123]
click at [352, 47] on div "Pyramide" at bounding box center [348, 44] width 41 height 9
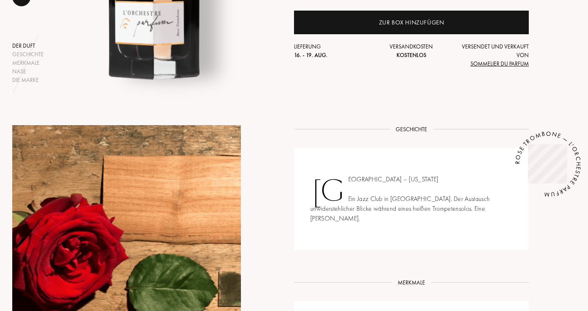
scroll to position [220, 0]
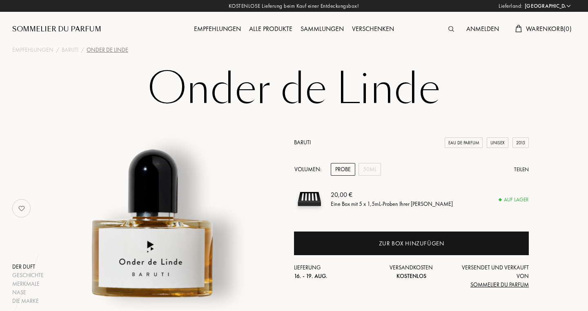
select select "DE"
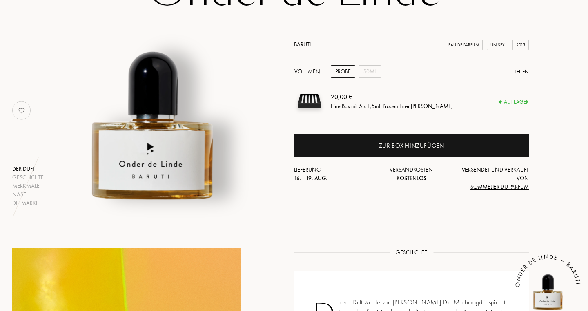
scroll to position [90, 0]
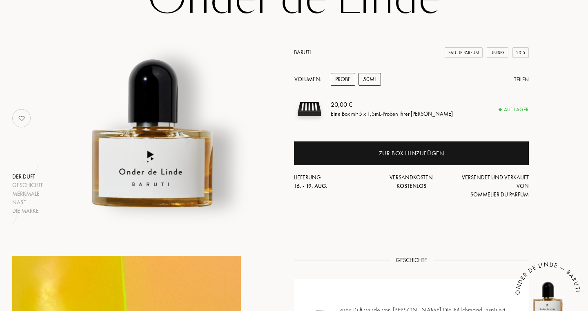
click at [369, 82] on div "50mL" at bounding box center [369, 79] width 22 height 13
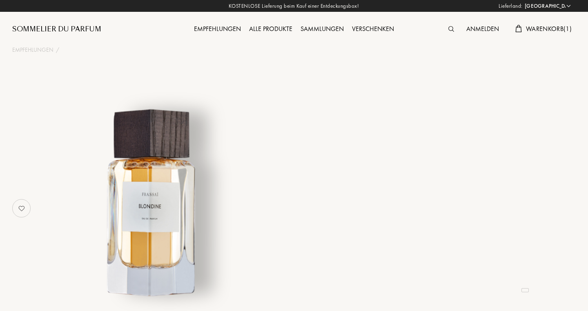
select select "DE"
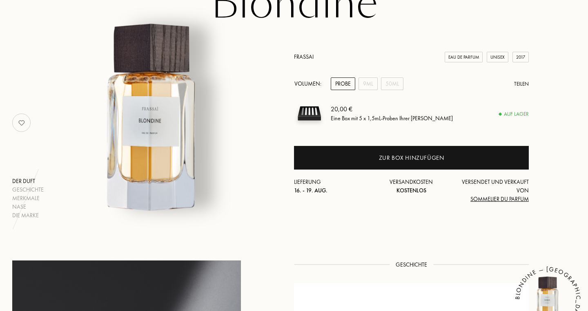
scroll to position [85, 0]
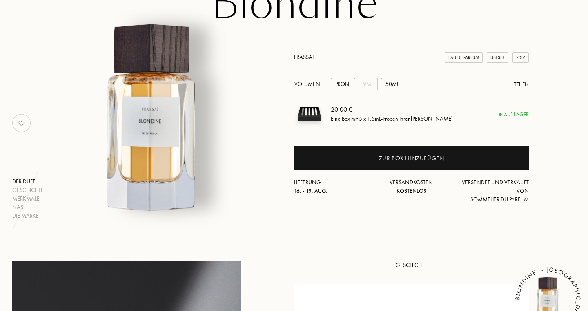
click at [393, 84] on div "50mL" at bounding box center [392, 84] width 22 height 13
click at [377, 85] on div "9mL" at bounding box center [367, 84] width 19 height 13
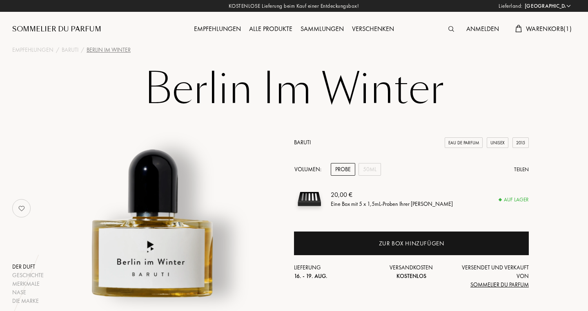
select select "DE"
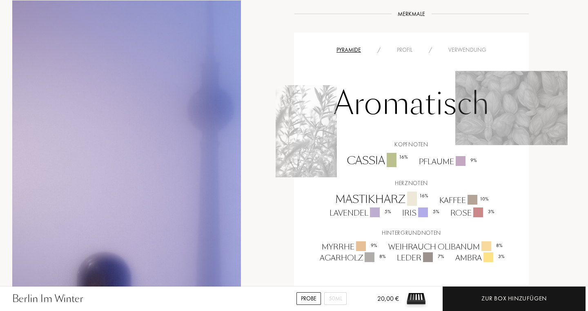
scroll to position [527, 0]
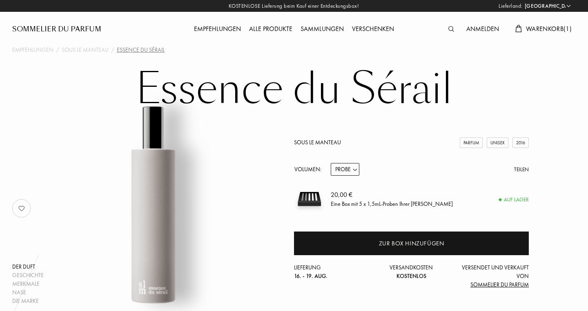
select select "DE"
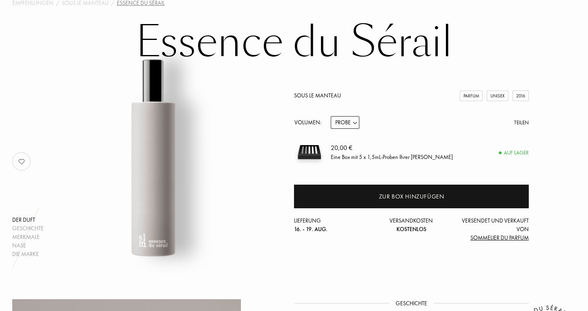
scroll to position [54, 0]
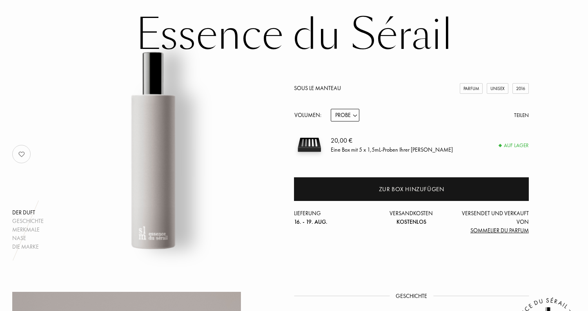
select select "2"
click option "50mL" at bounding box center [0, 0] width 0 height 0
select select "2"
click at [392, 128] on div "Sous le Manteau Parfum Unisex 2016 Volumen: Probe 14mL 50mL 100mL Teilen 135,00…" at bounding box center [411, 159] width 235 height 151
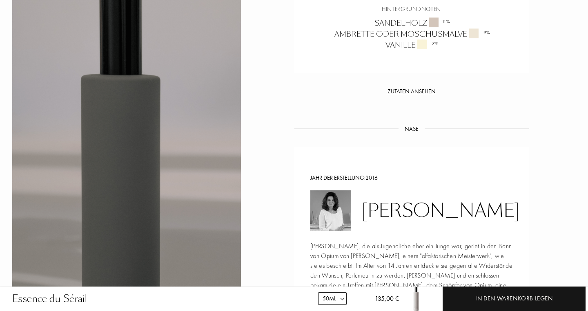
scroll to position [764, 0]
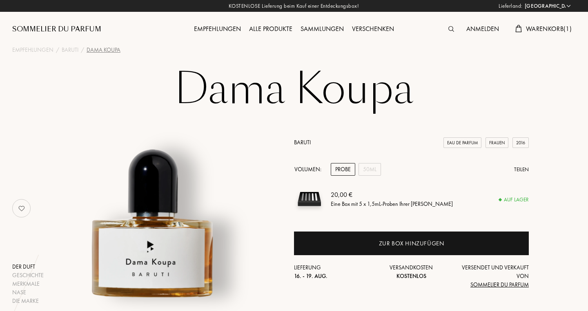
select select "DE"
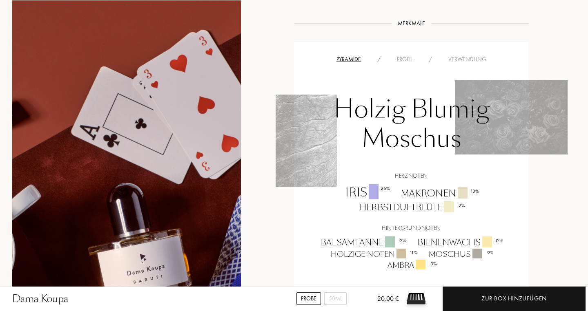
scroll to position [574, 0]
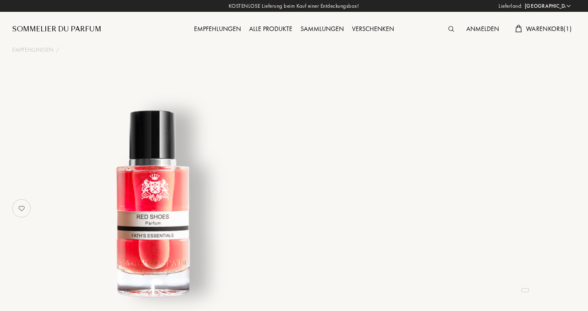
select select "DE"
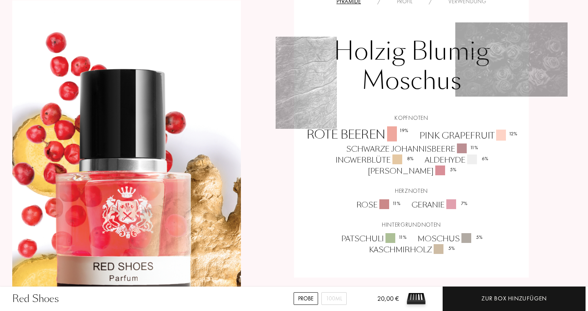
scroll to position [668, 0]
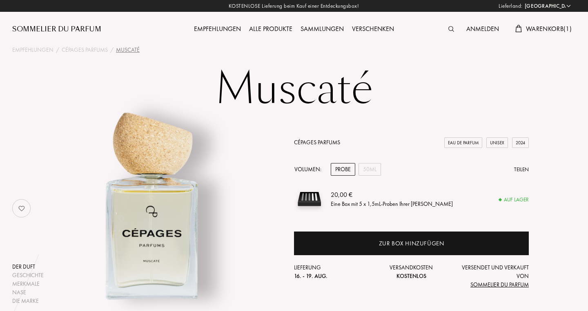
select select "DE"
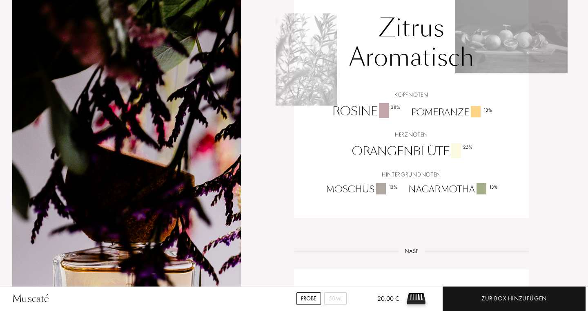
scroll to position [591, 0]
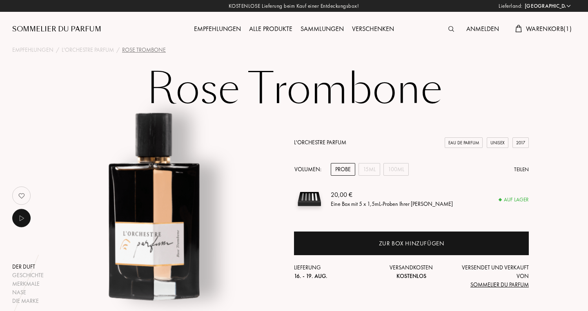
select select "DE"
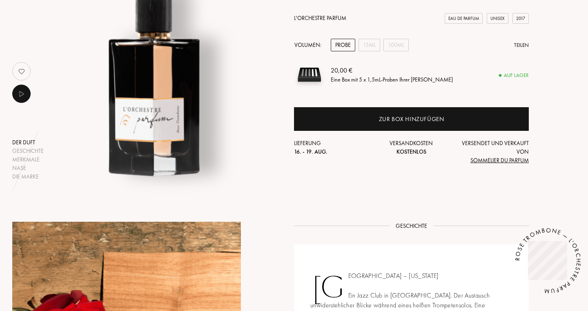
scroll to position [125, 0]
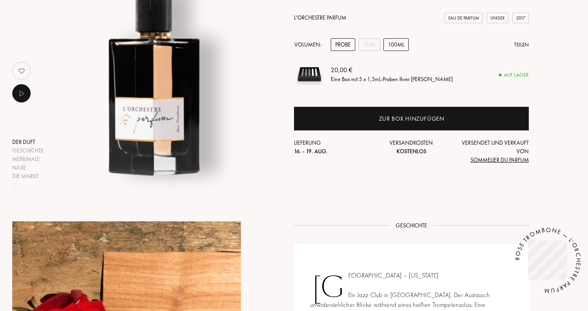
click at [394, 48] on div "100mL" at bounding box center [395, 44] width 25 height 13
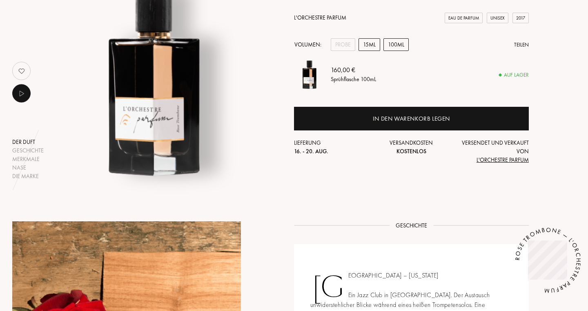
click at [372, 43] on div "15mL" at bounding box center [369, 44] width 22 height 13
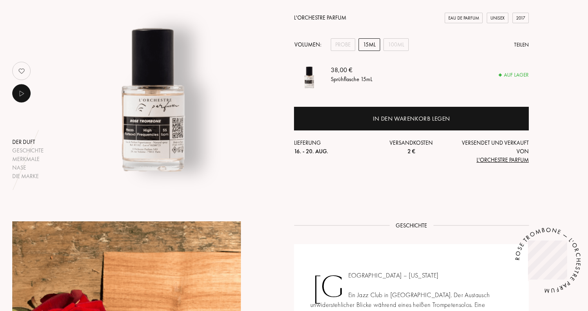
click at [404, 73] on div "38,00 € Sprühflasche 15mL" at bounding box center [430, 74] width 198 height 31
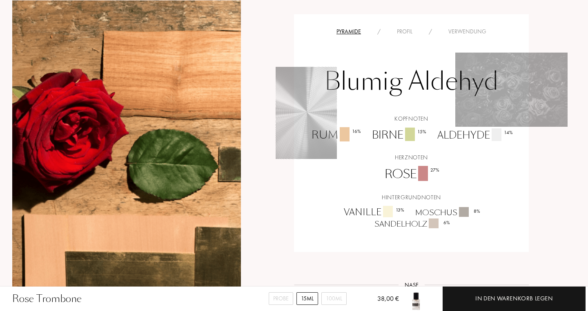
scroll to position [511, 0]
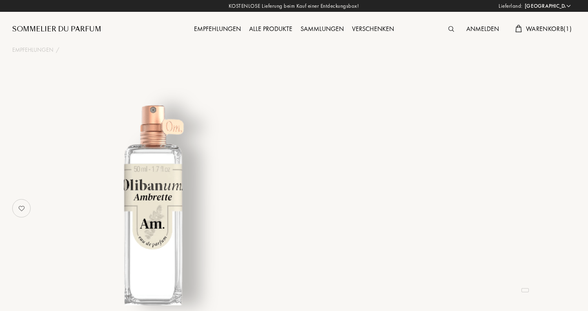
select select "DE"
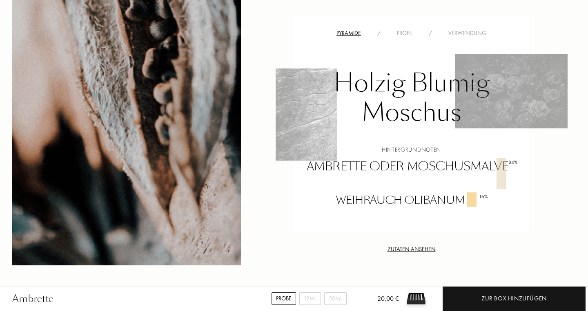
scroll to position [624, 0]
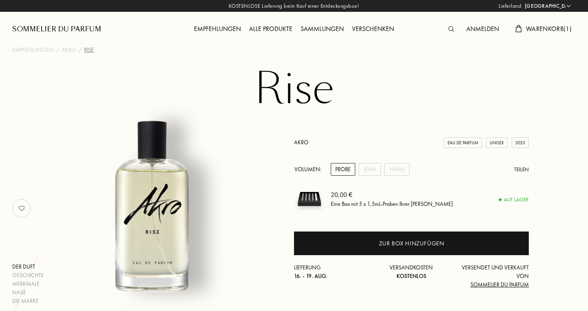
select select "DE"
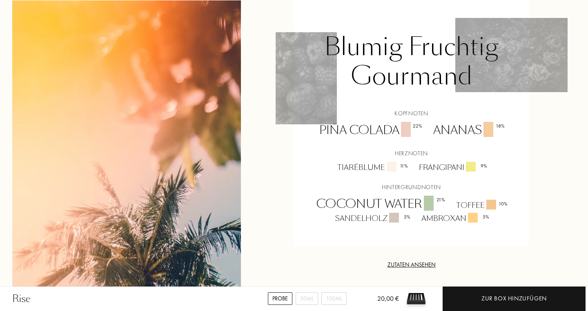
scroll to position [627, 0]
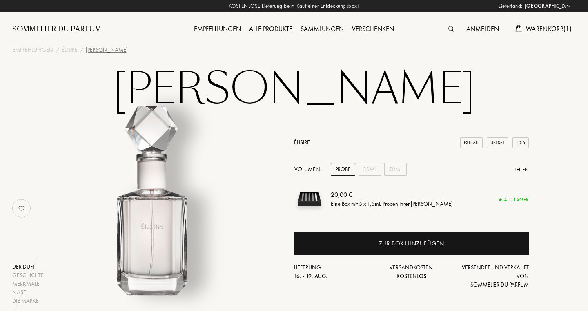
select select "DE"
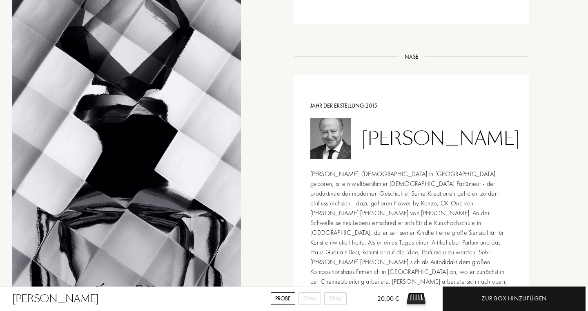
scroll to position [783, 0]
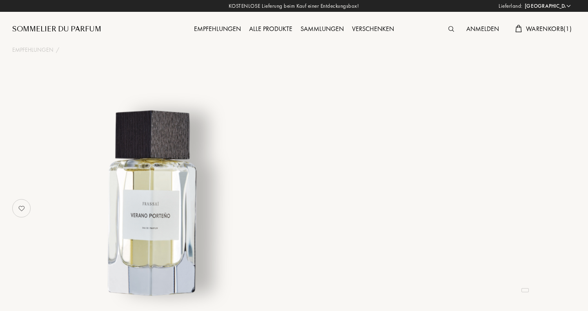
select select "DE"
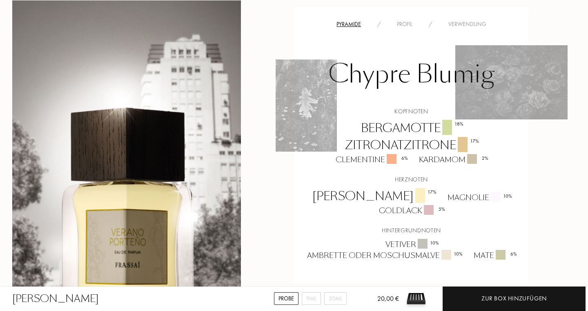
scroll to position [585, 0]
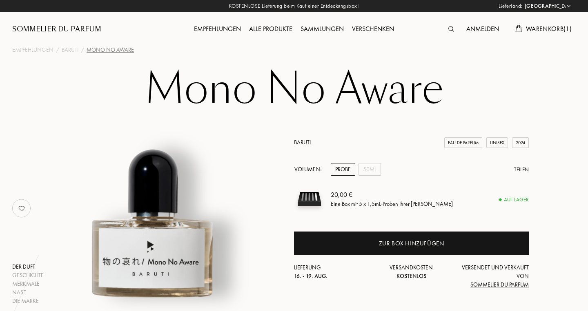
select select "DE"
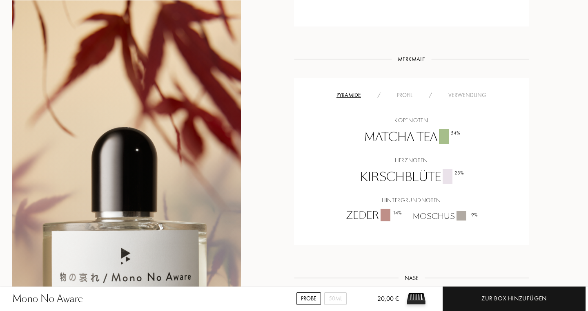
scroll to position [572, 0]
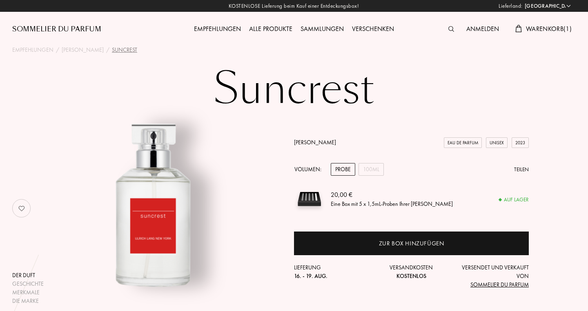
select select "DE"
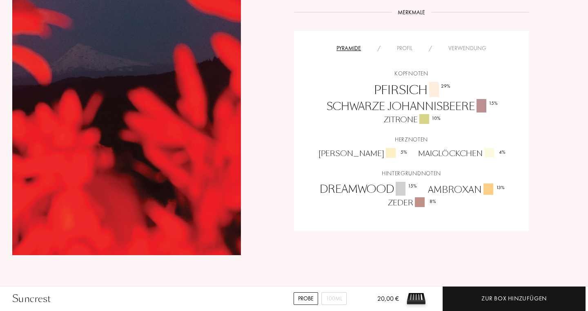
scroll to position [562, 0]
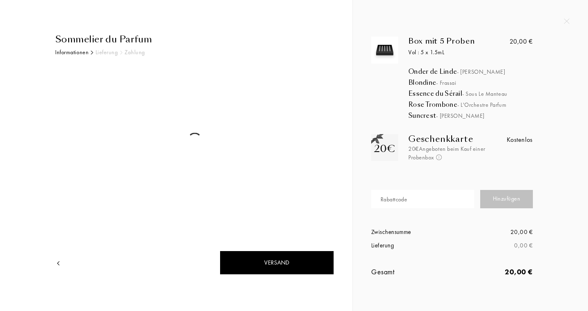
select select "DE"
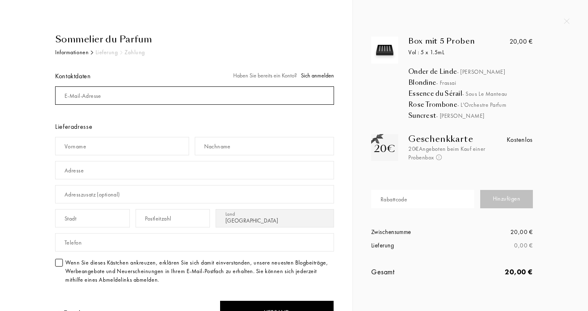
click at [233, 97] on input "mail" at bounding box center [194, 96] width 279 height 18
type input "[EMAIL_ADDRESS][DOMAIN_NAME]"
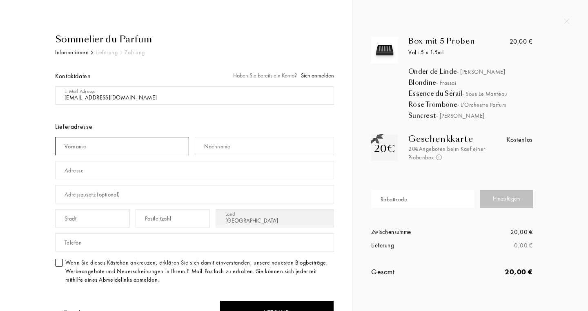
click at [161, 145] on input "text" at bounding box center [122, 146] width 134 height 18
type input "Katharina"
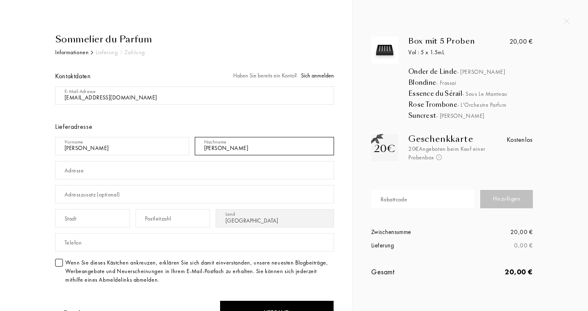
type input "Richter-Langbehn"
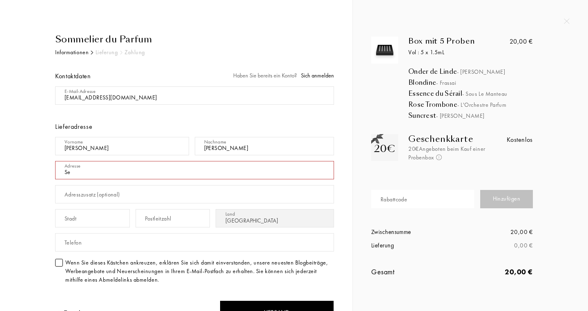
click at [145, 185] on div "Adresszusatz (optional)" at bounding box center [194, 194] width 279 height 24
click at [194, 224] on input "text" at bounding box center [173, 218] width 75 height 18
click at [99, 215] on input "text" at bounding box center [92, 218] width 75 height 18
click at [109, 218] on input "text" at bounding box center [92, 218] width 75 height 18
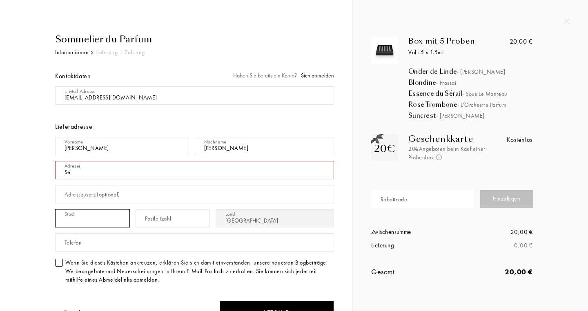
click at [109, 218] on input "text" at bounding box center [92, 218] width 75 height 18
type input "Sehestedter Straße 63"
type input "Eckernförde"
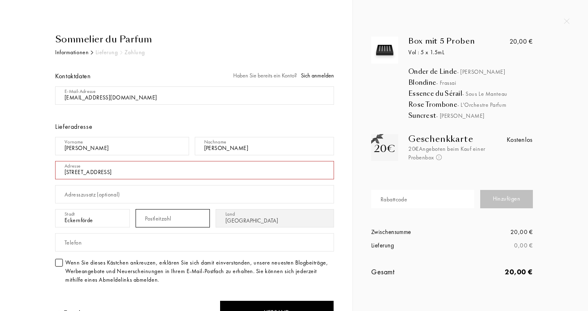
type input "24340"
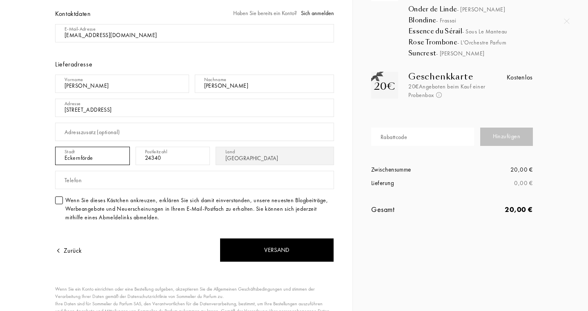
scroll to position [75, 0]
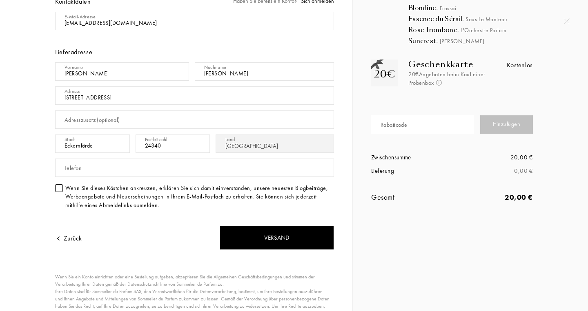
click at [398, 127] on div "Rabattcode" at bounding box center [393, 125] width 27 height 9
type input "GIFT-VKWAPKZT"
click at [506, 124] on div "Hinzufügen" at bounding box center [506, 125] width 53 height 18
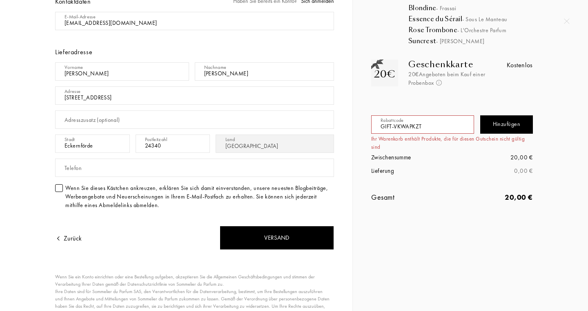
click at [451, 123] on input "GIFT-VKWAPKZT" at bounding box center [422, 125] width 103 height 18
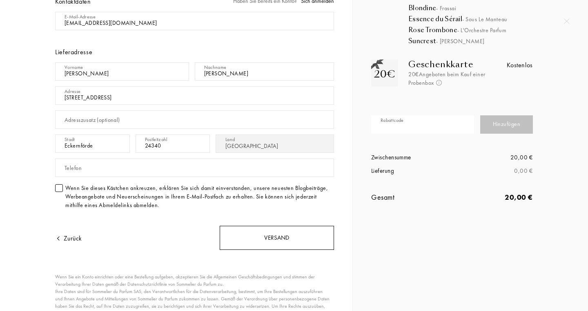
click at [279, 228] on div "Versand" at bounding box center [277, 238] width 114 height 24
click at [282, 238] on div "Versand" at bounding box center [277, 238] width 114 height 24
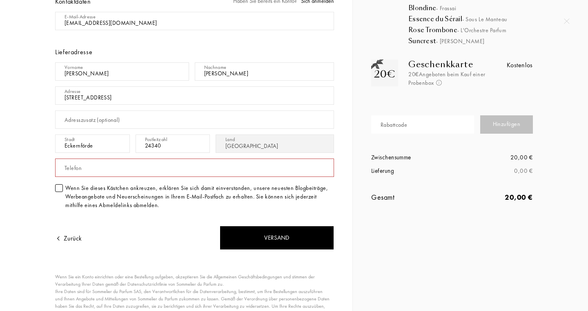
scroll to position [69, 0]
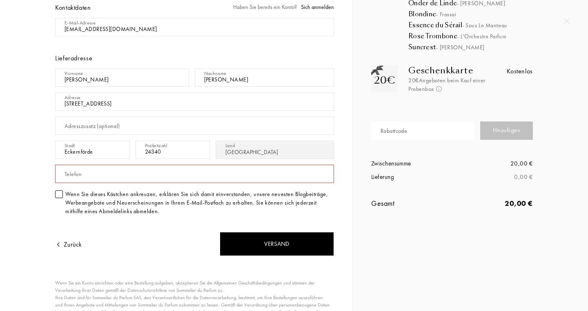
click at [304, 167] on input "text" at bounding box center [194, 174] width 279 height 18
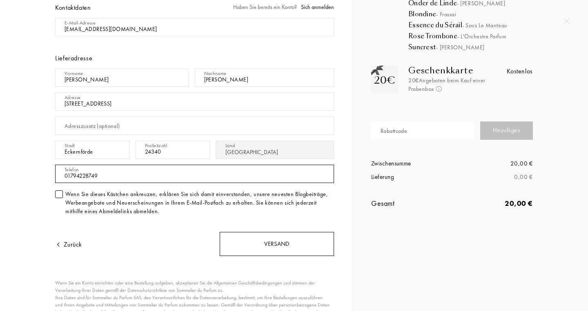
type input "01794228749"
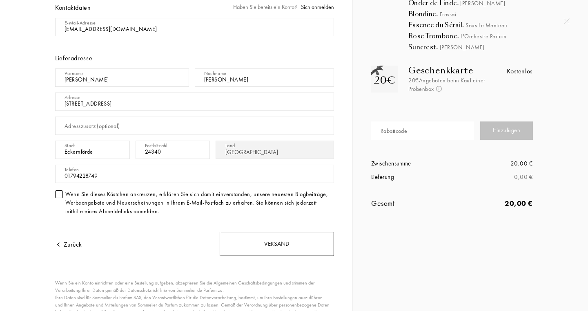
click at [287, 233] on div "Versand" at bounding box center [277, 244] width 114 height 24
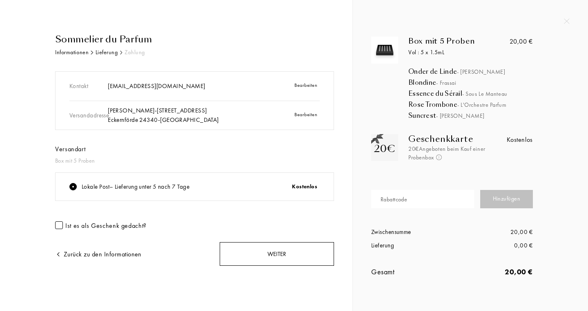
click at [286, 260] on div "Weiter" at bounding box center [277, 254] width 114 height 24
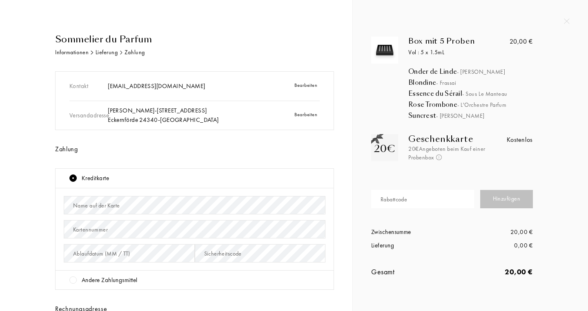
click at [76, 281] on div at bounding box center [72, 280] width 7 height 7
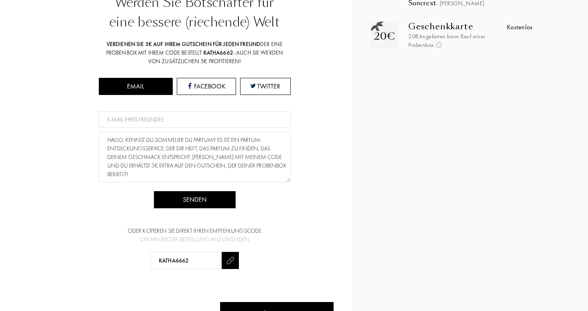
scroll to position [145, 0]
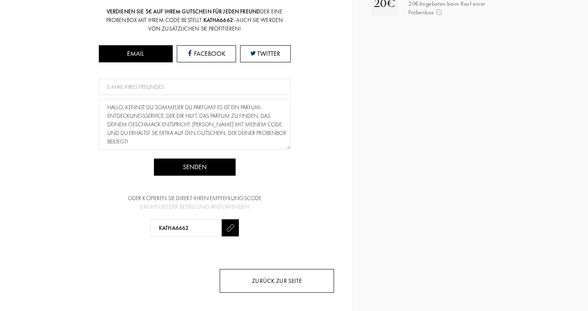
click at [301, 275] on div "Zurück zur Seite" at bounding box center [277, 281] width 114 height 24
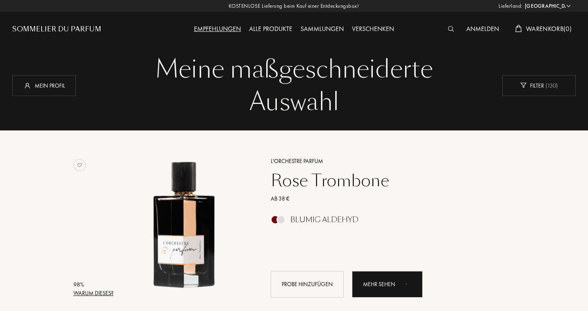
select select "DE"
